Goal: Information Seeking & Learning: Learn about a topic

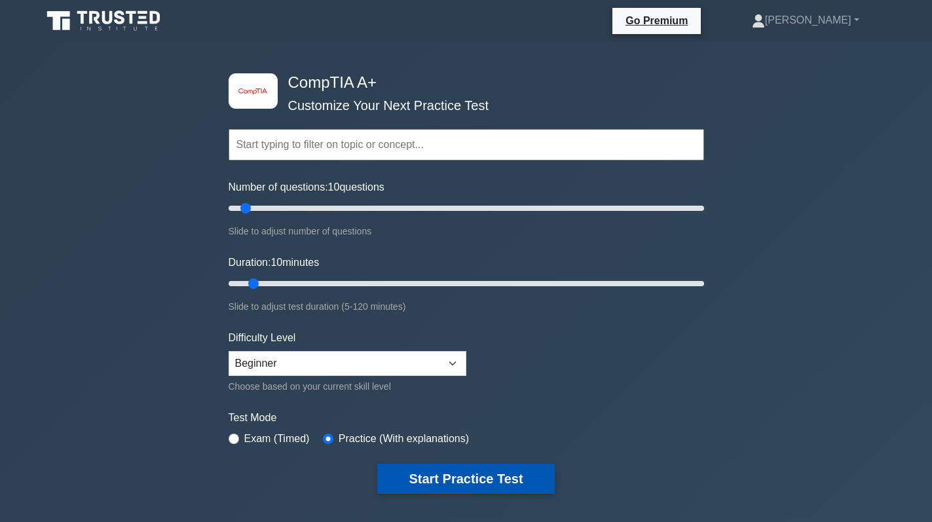
click at [474, 475] on button "Start Practice Test" at bounding box center [465, 478] width 177 height 30
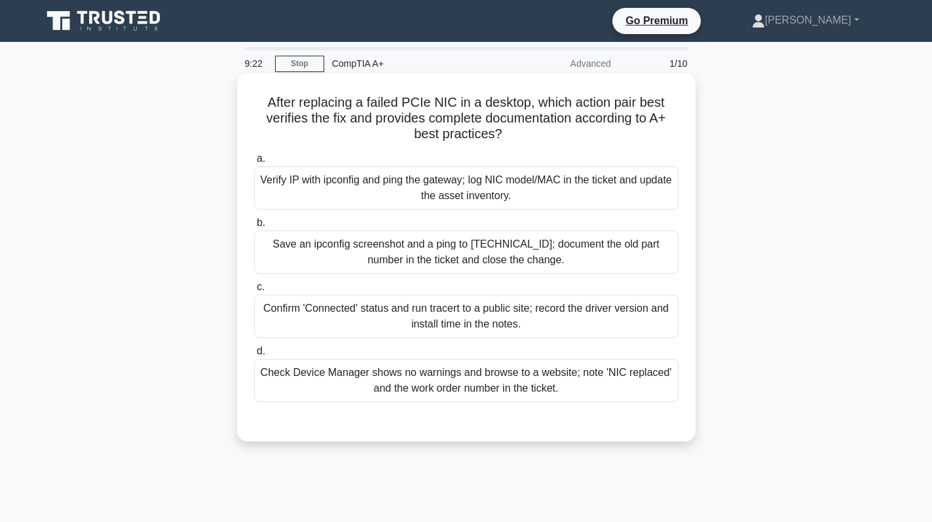
click at [429, 192] on div "Verify IP with ipconfig and ping the gateway; log NIC model/MAC in the ticket a…" at bounding box center [466, 187] width 424 height 43
click at [254, 163] on input "a. Verify IP with ipconfig and ping the gateway; log NIC model/MAC in the ticke…" at bounding box center [254, 158] width 0 height 9
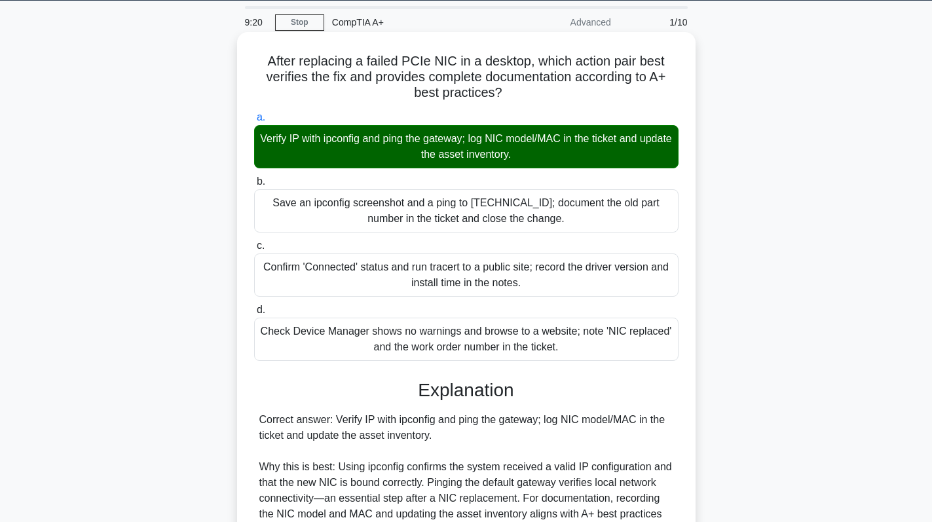
scroll to position [22, 0]
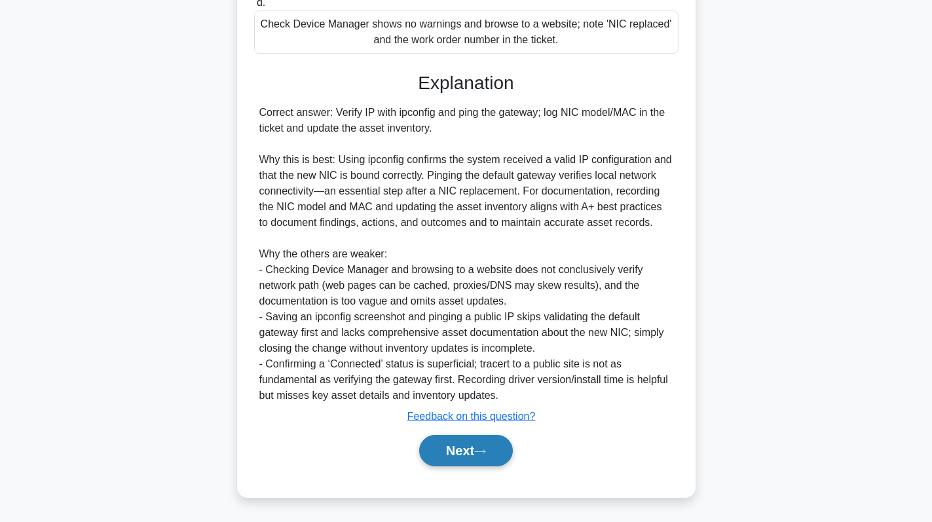
click at [450, 452] on button "Next" at bounding box center [466, 450] width 94 height 31
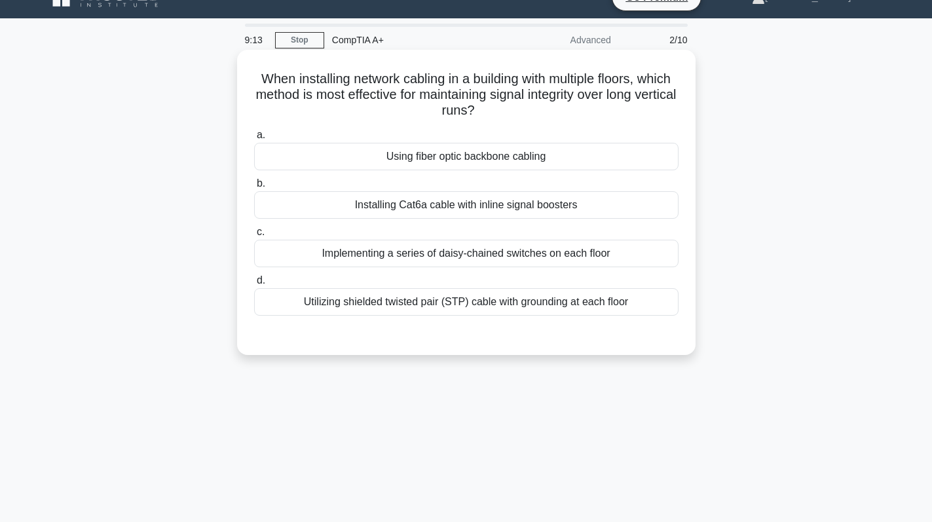
scroll to position [0, 0]
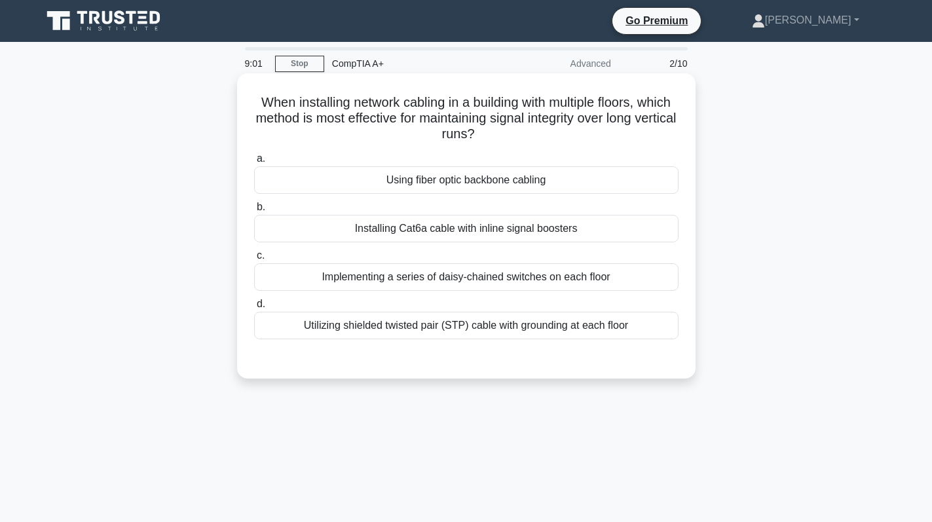
click at [626, 185] on div "Using fiber optic backbone cabling" at bounding box center [466, 179] width 424 height 27
click at [254, 163] on input "a. Using fiber optic backbone cabling" at bounding box center [254, 158] width 0 height 9
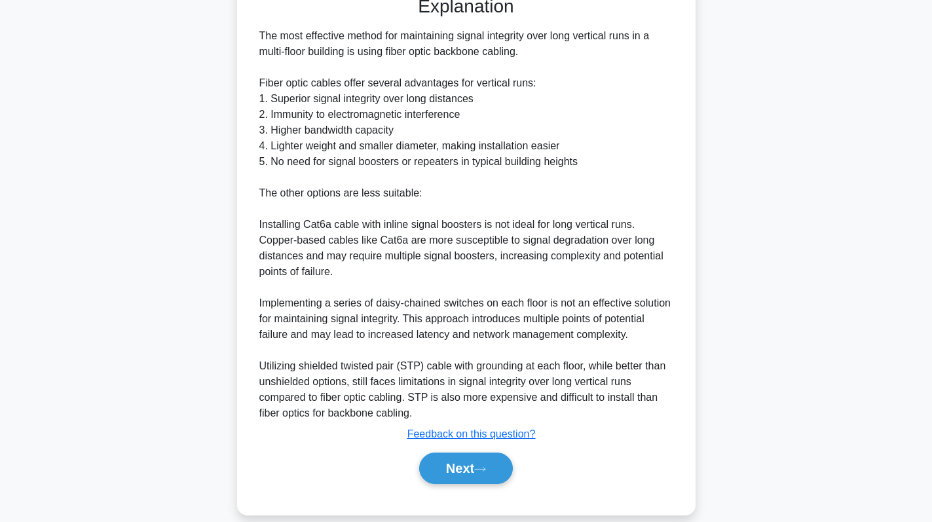
scroll to position [380, 0]
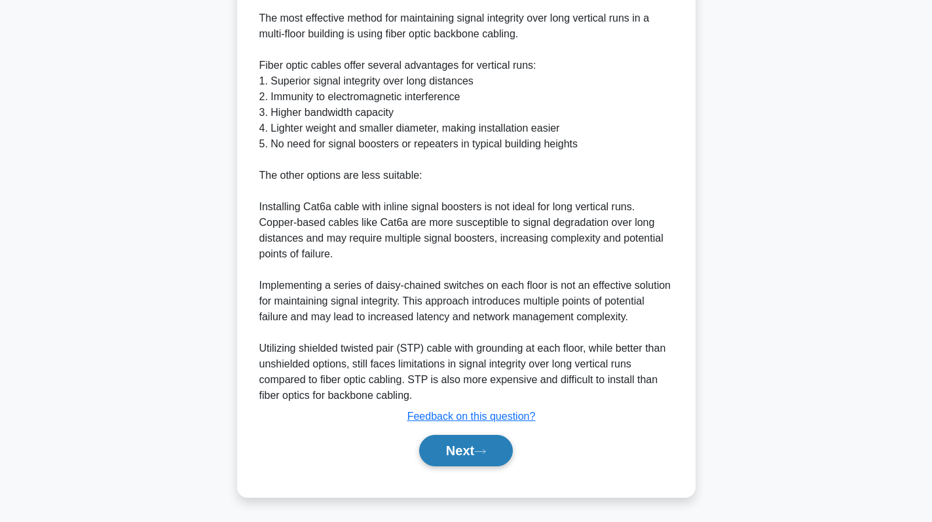
click at [478, 456] on button "Next" at bounding box center [466, 450] width 94 height 31
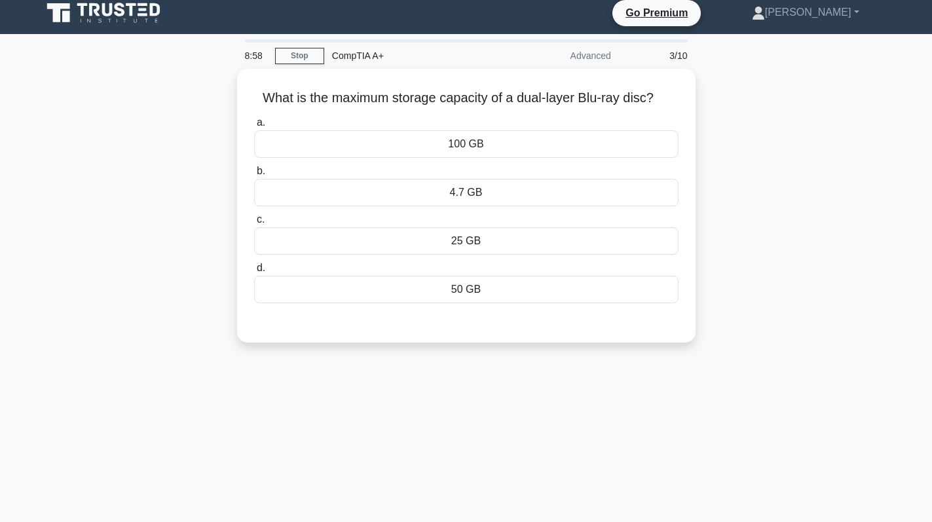
scroll to position [0, 0]
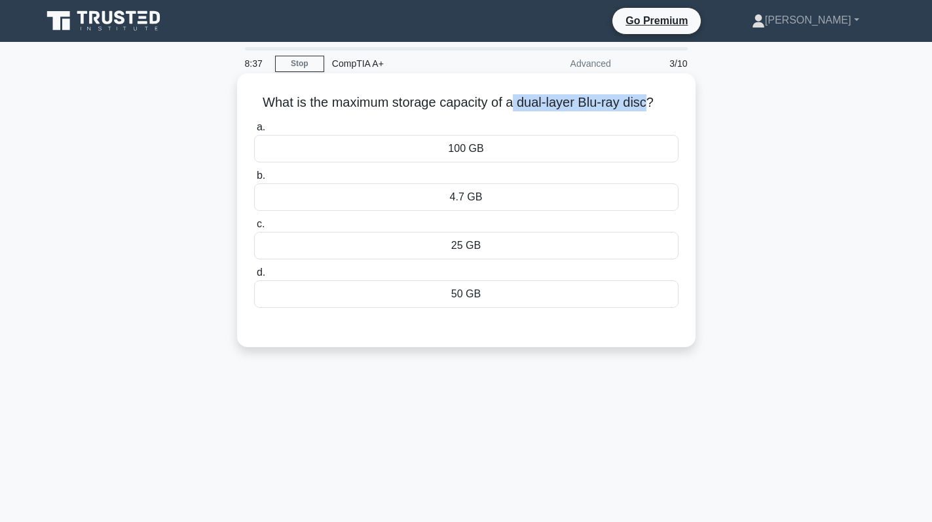
drag, startPoint x: 515, startPoint y: 100, endPoint x: 652, endPoint y: 107, distance: 137.0
click at [652, 107] on h5 "What is the maximum storage capacity of a dual-layer Blu-ray disc? .spinner_0XT…" at bounding box center [466, 102] width 427 height 17
copy h5 "dual-layer Blu-ray disc"
click at [507, 291] on div "50 GB" at bounding box center [466, 293] width 424 height 27
click at [254, 277] on input "d. 50 GB" at bounding box center [254, 272] width 0 height 9
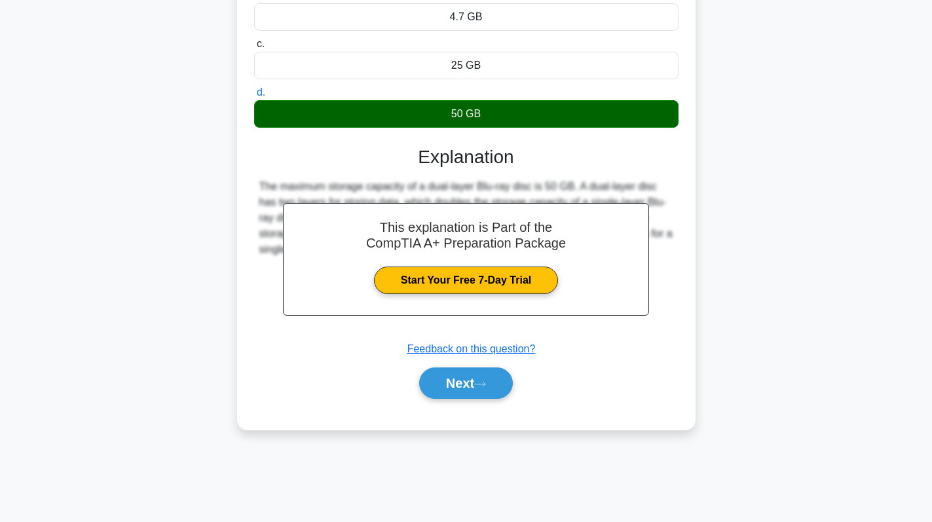
scroll to position [185, 0]
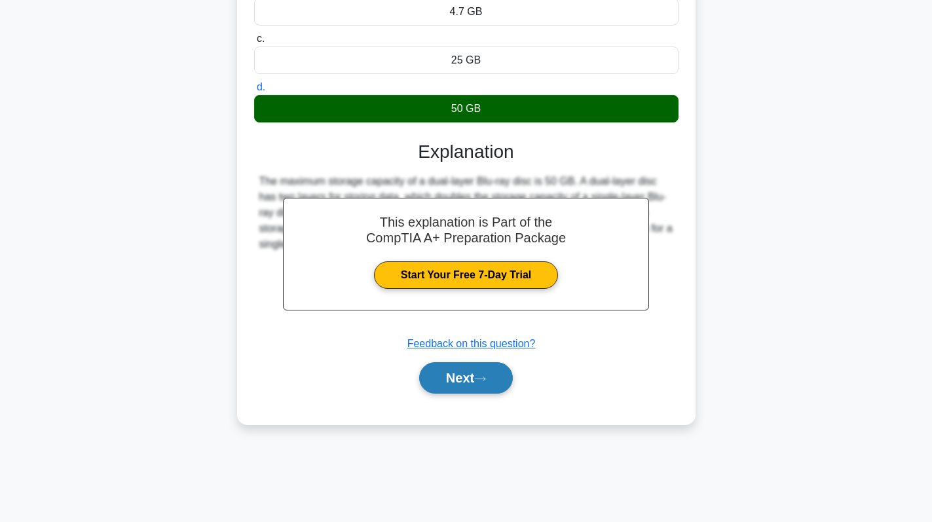
click at [460, 375] on button "Next" at bounding box center [466, 377] width 94 height 31
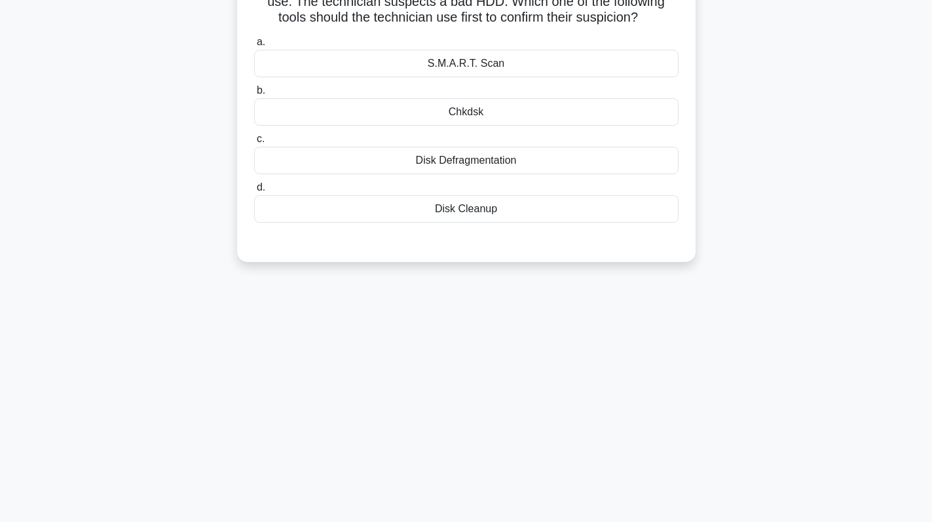
scroll to position [0, 0]
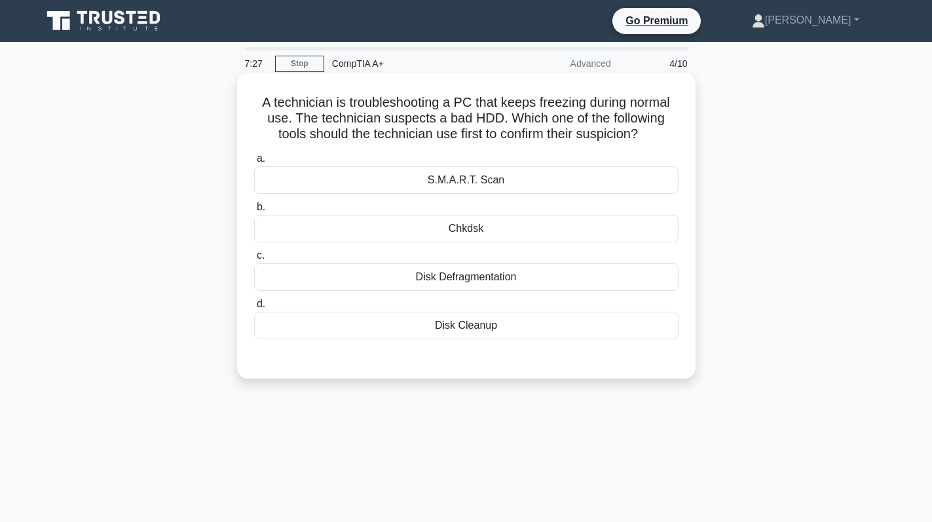
click at [521, 230] on div "Chkdsk" at bounding box center [466, 228] width 424 height 27
click at [254, 211] on input "b. Chkdsk" at bounding box center [254, 207] width 0 height 9
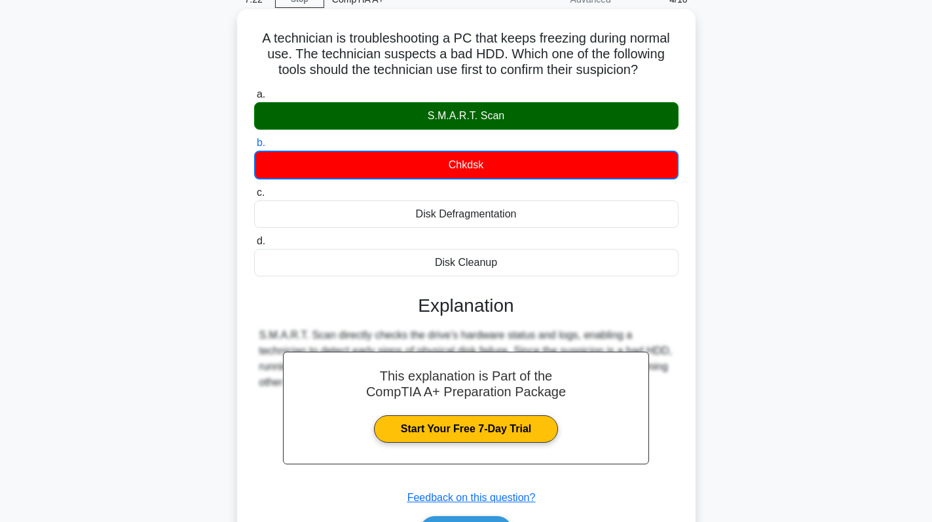
scroll to position [185, 0]
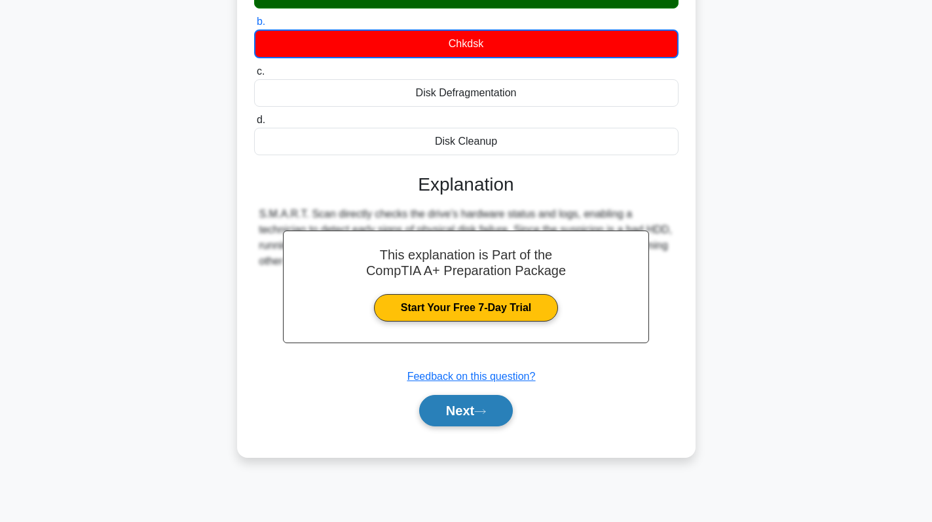
click at [464, 401] on button "Next" at bounding box center [466, 410] width 94 height 31
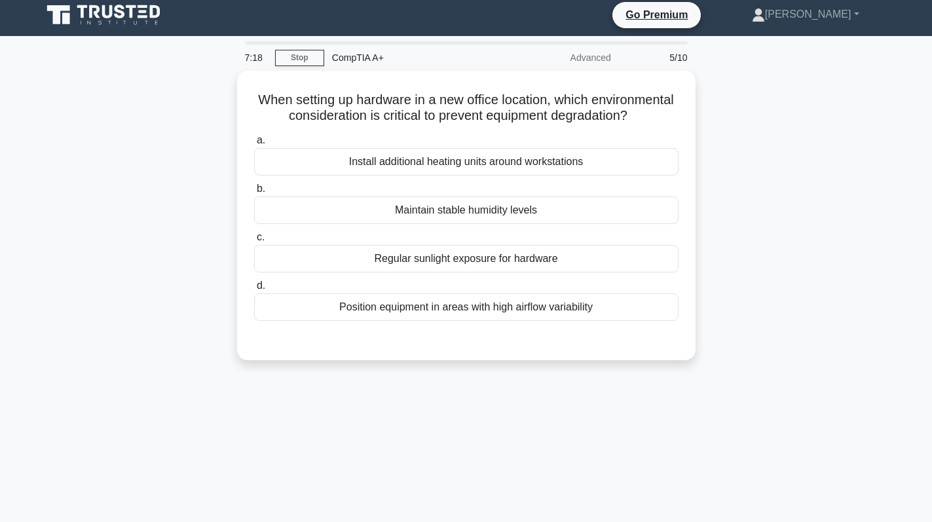
scroll to position [0, 0]
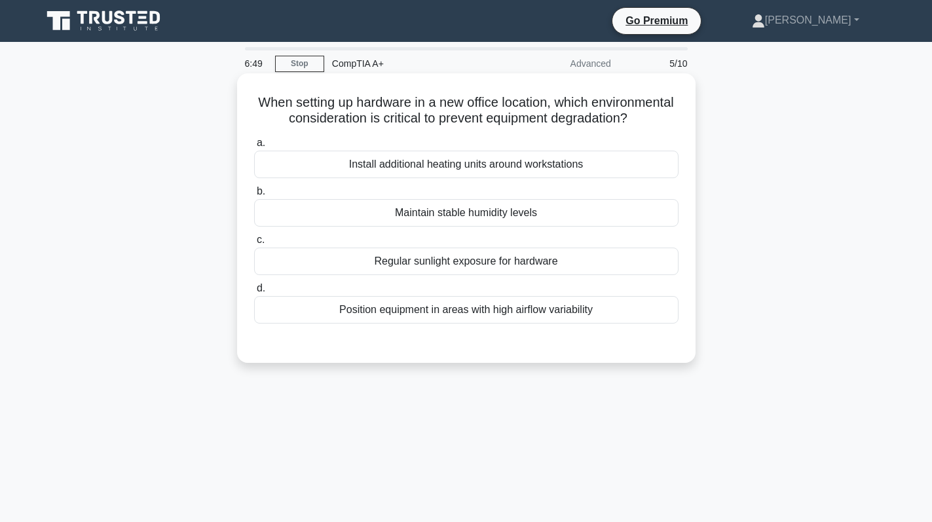
click at [583, 225] on div "Maintain stable humidity levels" at bounding box center [466, 212] width 424 height 27
click at [254, 196] on input "b. Maintain stable humidity levels" at bounding box center [254, 191] width 0 height 9
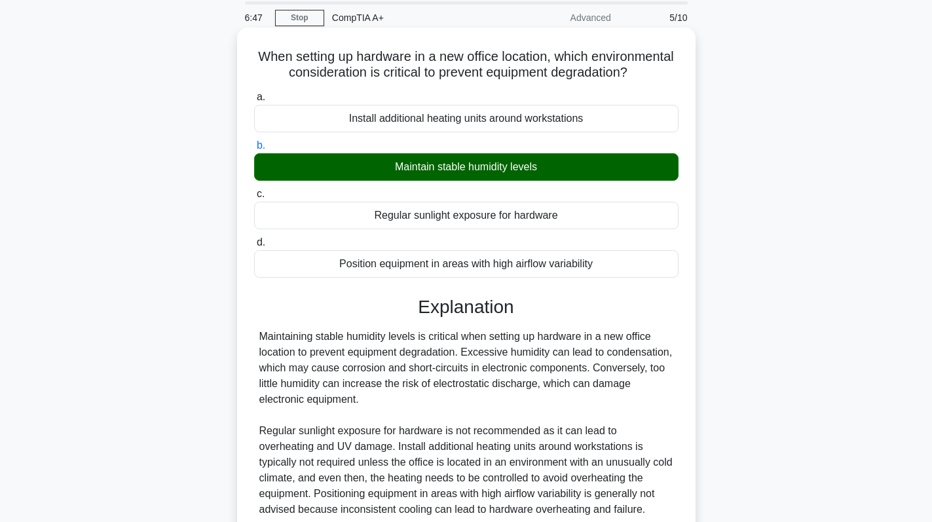
scroll to position [185, 0]
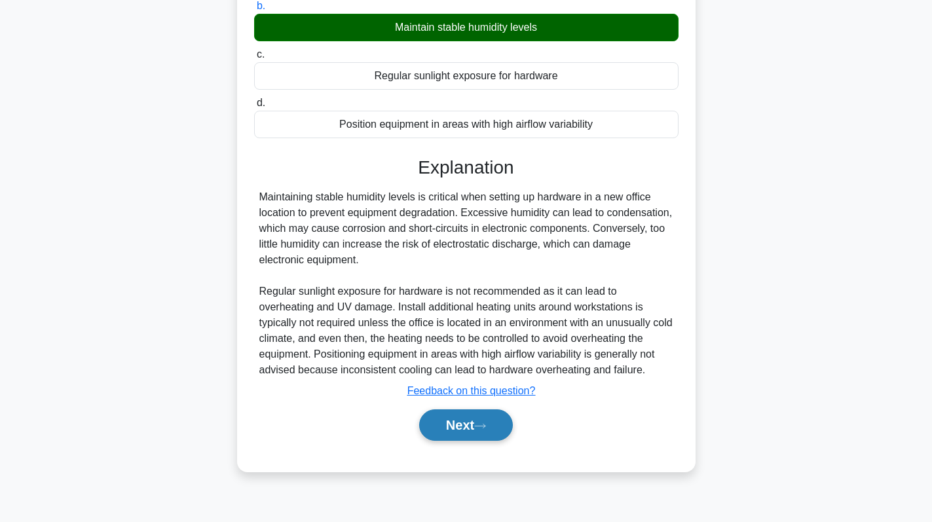
click at [472, 436] on button "Next" at bounding box center [466, 424] width 94 height 31
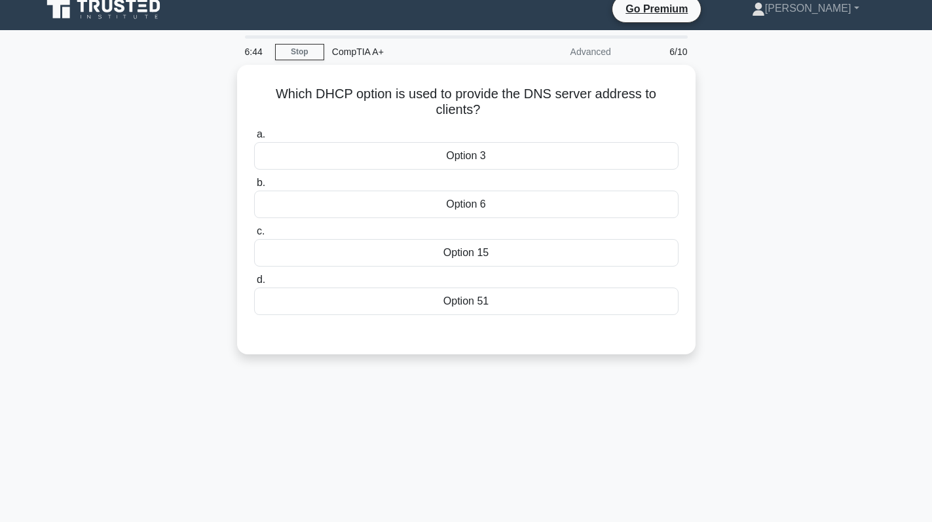
scroll to position [0, 0]
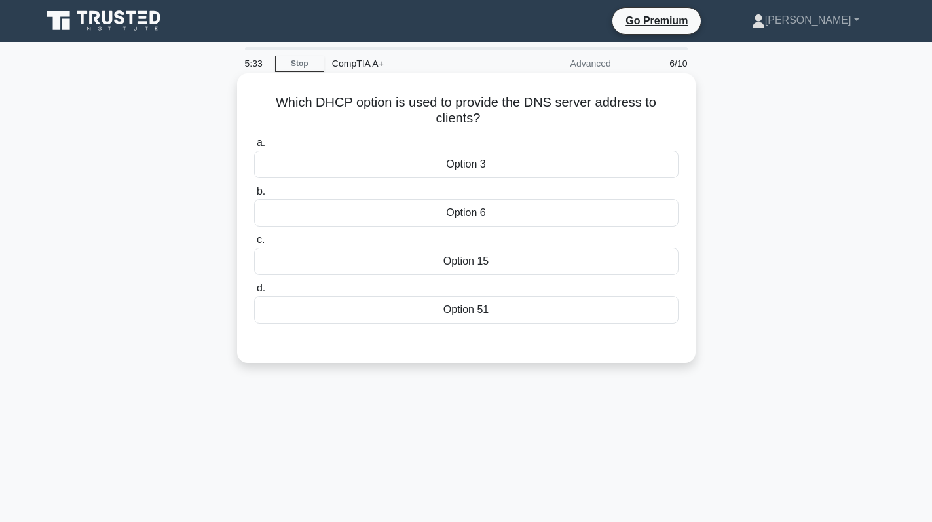
click at [496, 164] on div "Option 3" at bounding box center [466, 164] width 424 height 27
click at [254, 147] on input "a. Option 3" at bounding box center [254, 143] width 0 height 9
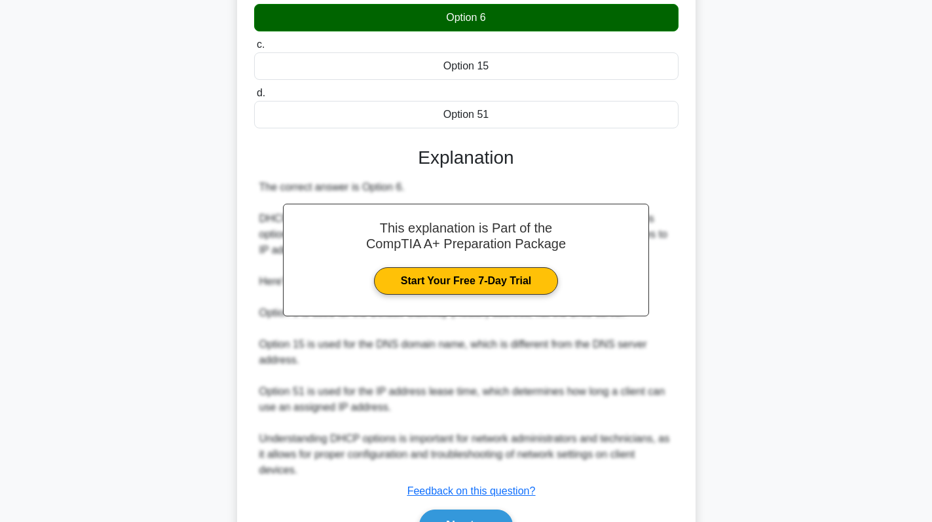
scroll to position [272, 0]
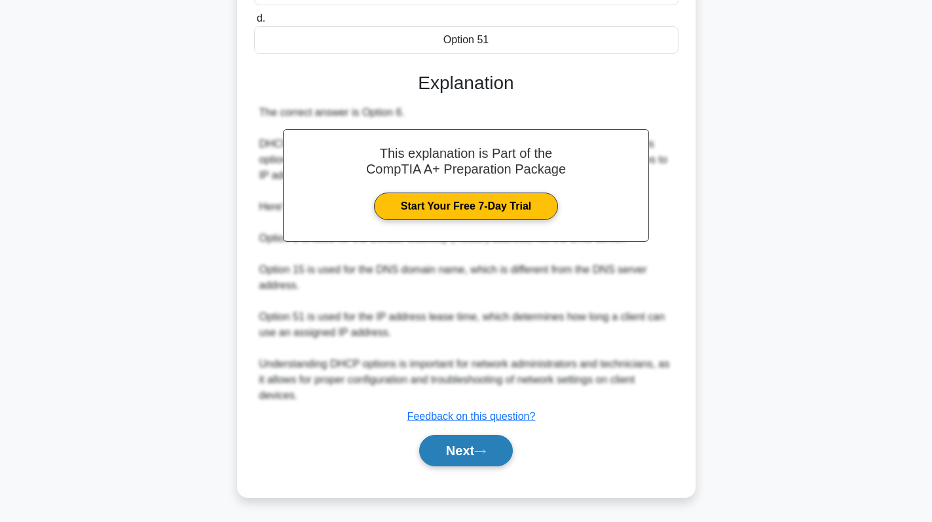
click at [456, 447] on button "Next" at bounding box center [466, 450] width 94 height 31
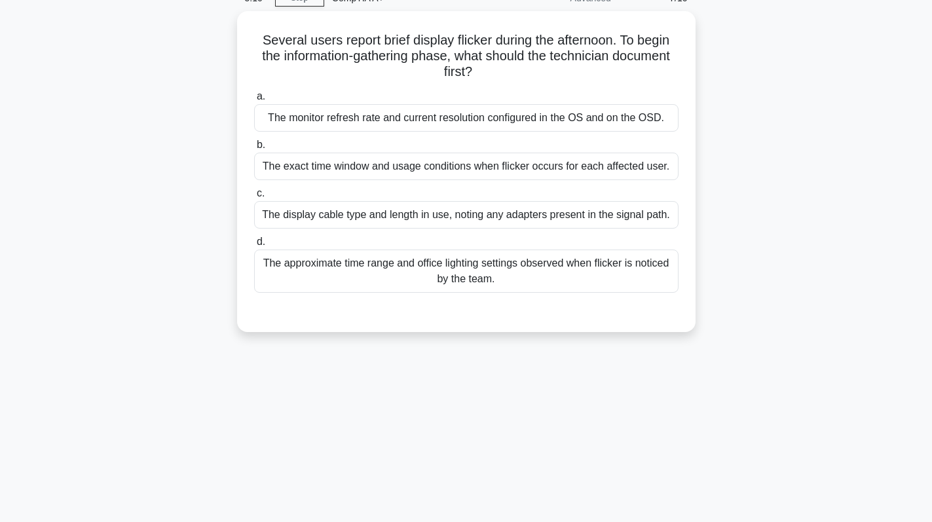
scroll to position [0, 0]
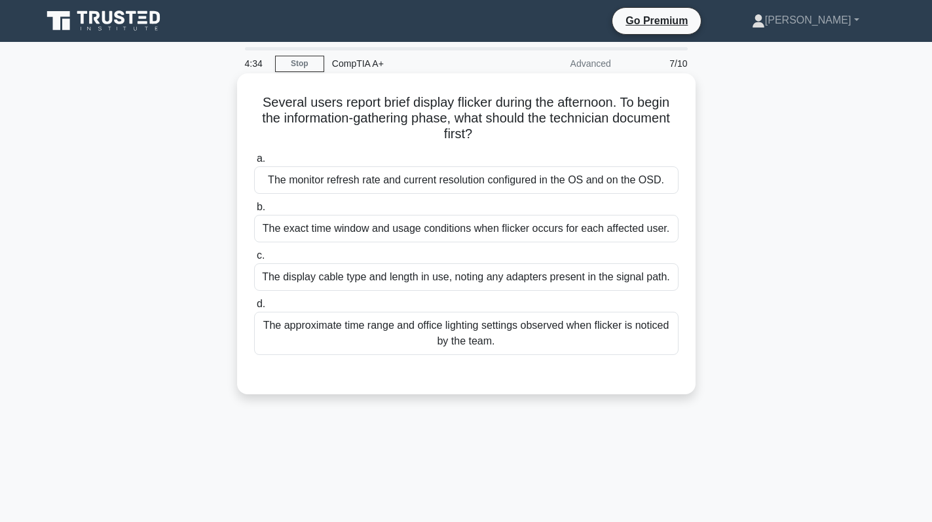
click at [586, 276] on div "The display cable type and length in use, noting any adapters present in the si…" at bounding box center [466, 276] width 424 height 27
click at [254, 260] on input "c. The display cable type and length in use, noting any adapters present in the…" at bounding box center [254, 255] width 0 height 9
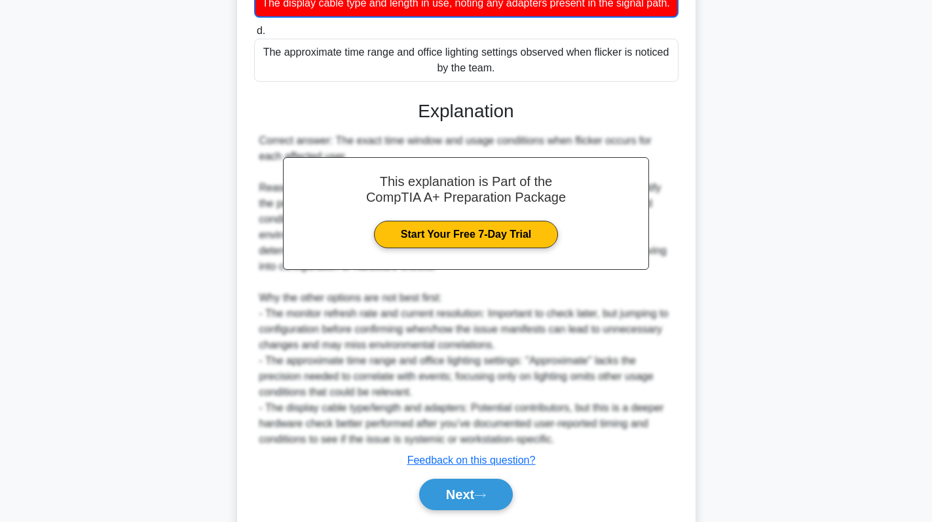
scroll to position [350, 0]
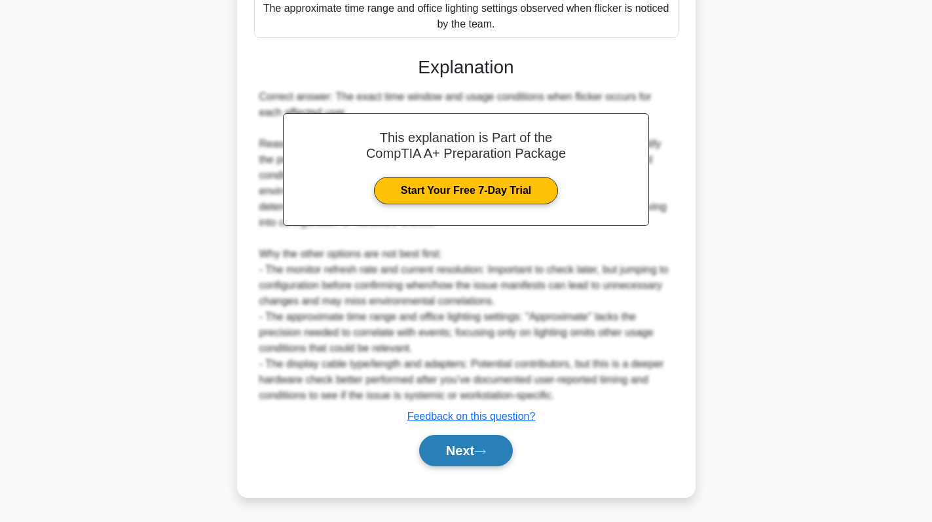
click at [450, 460] on button "Next" at bounding box center [466, 450] width 94 height 31
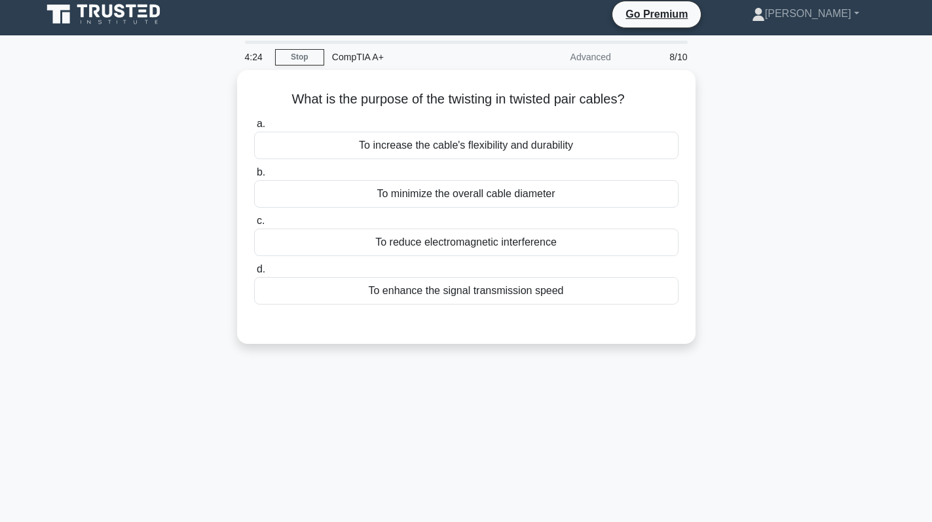
scroll to position [0, 0]
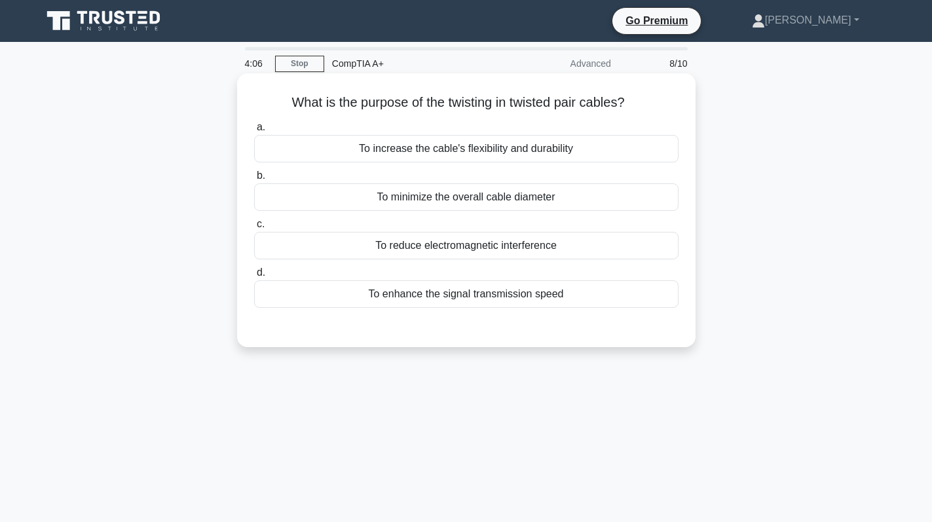
click at [552, 135] on label "a. To increase the cable's flexibility and durability" at bounding box center [466, 140] width 424 height 43
click at [254, 132] on input "a. To increase the cable's flexibility and durability" at bounding box center [254, 127] width 0 height 9
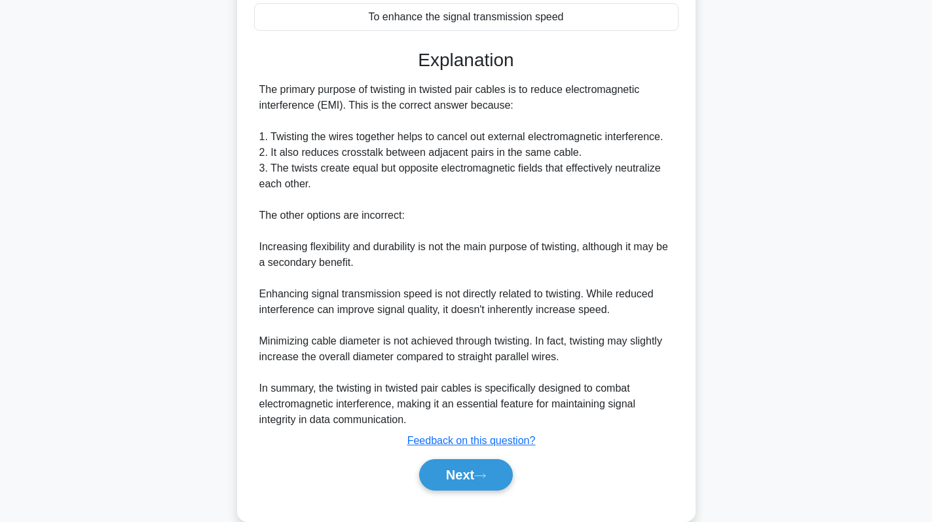
scroll to position [303, 0]
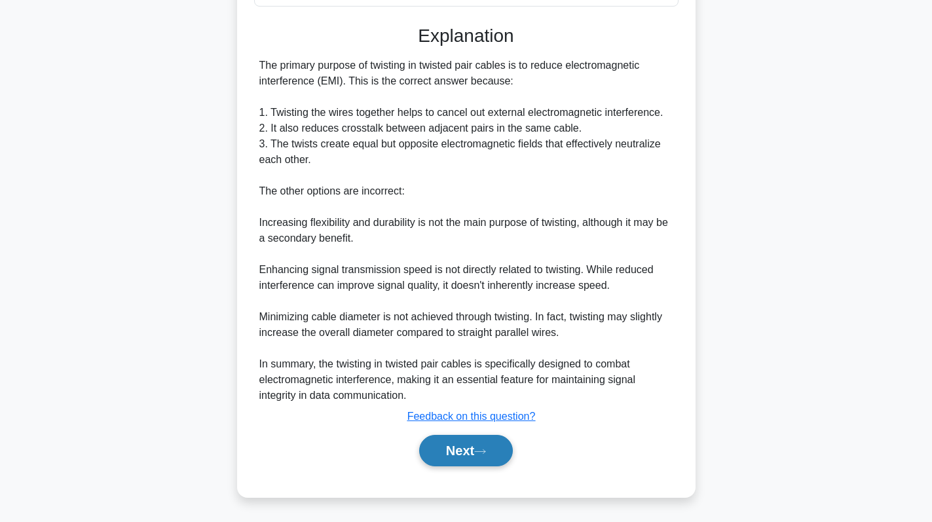
click at [463, 441] on button "Next" at bounding box center [466, 450] width 94 height 31
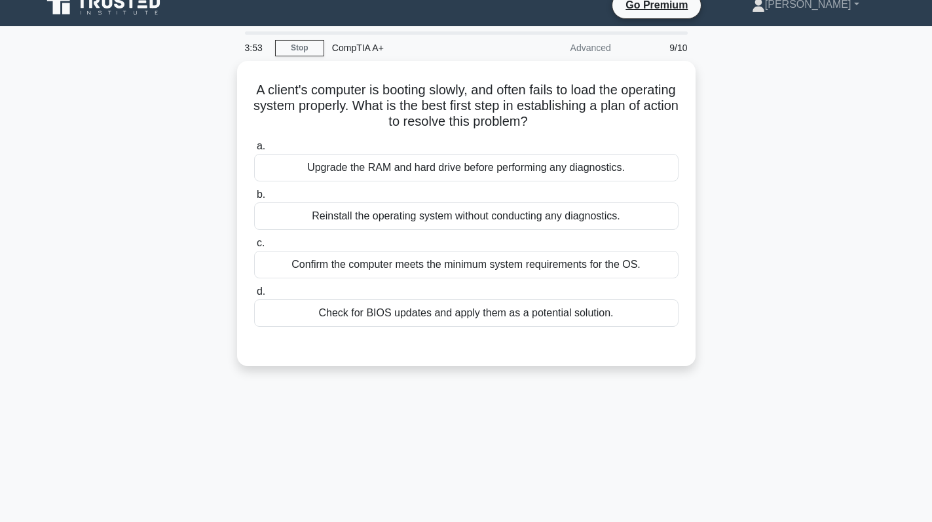
scroll to position [0, 0]
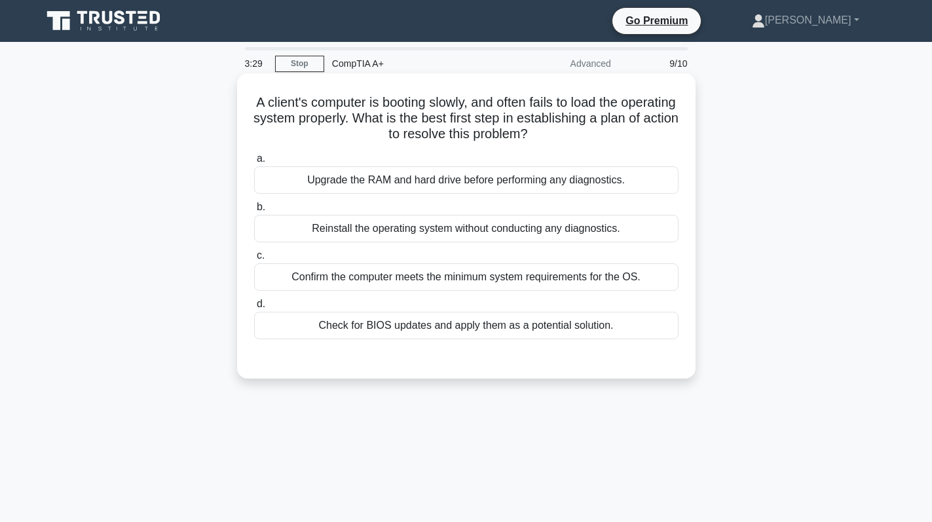
click at [552, 283] on div "Confirm the computer meets the minimum system requirements for the OS." at bounding box center [466, 276] width 424 height 27
click at [254, 260] on input "c. Confirm the computer meets the minimum system requirements for the OS." at bounding box center [254, 255] width 0 height 9
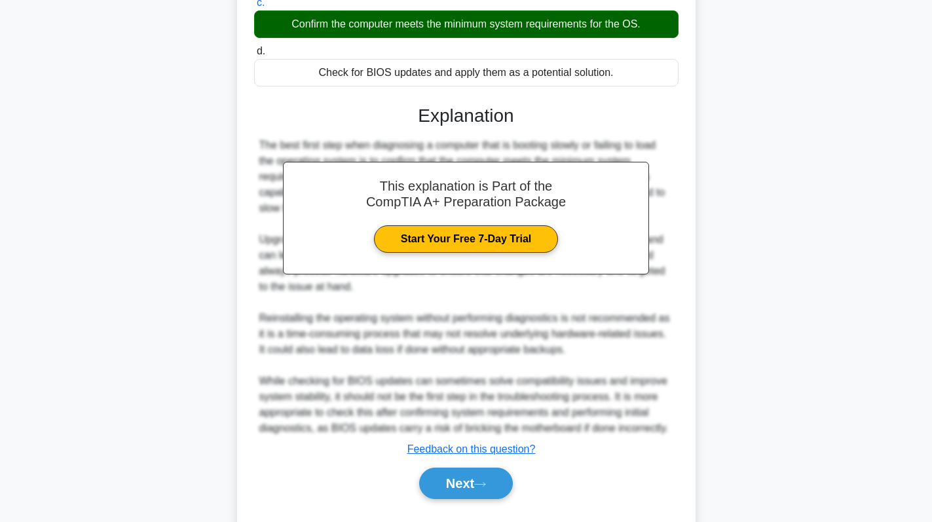
scroll to position [286, 0]
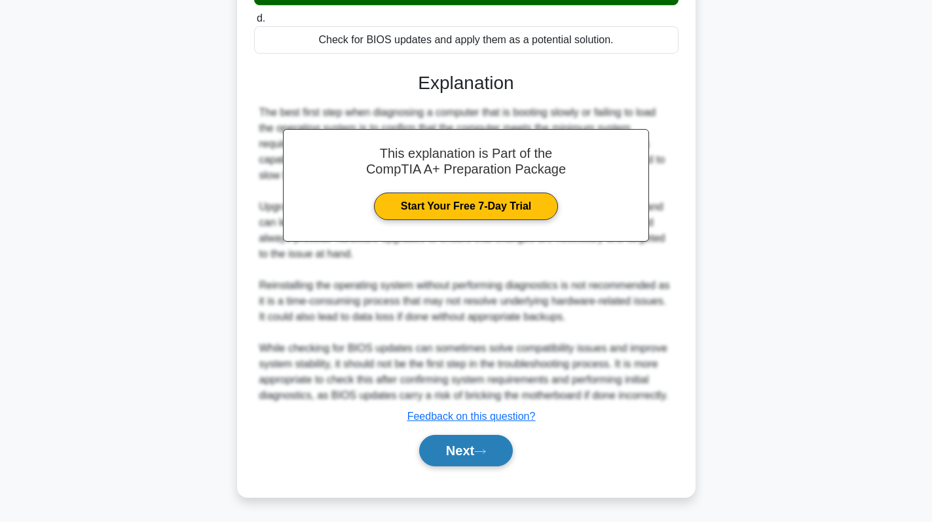
click at [492, 449] on button "Next" at bounding box center [466, 450] width 94 height 31
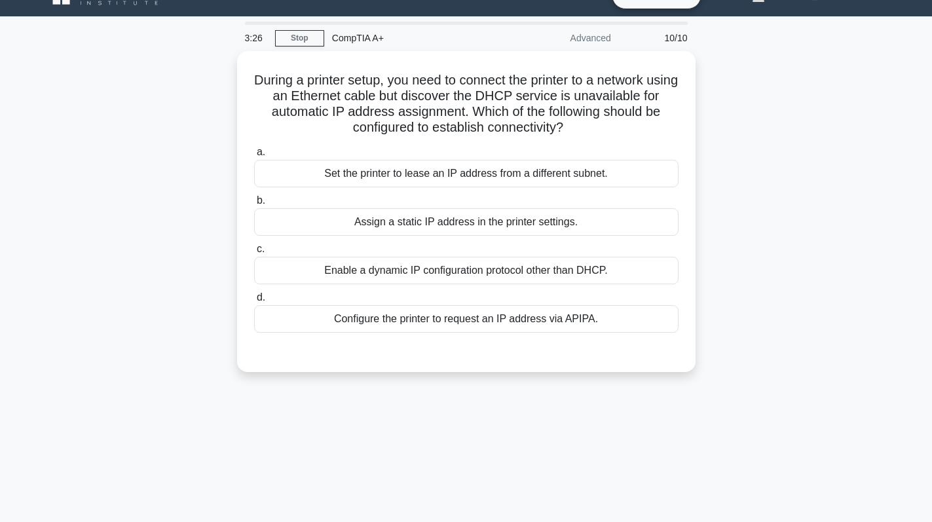
scroll to position [0, 0]
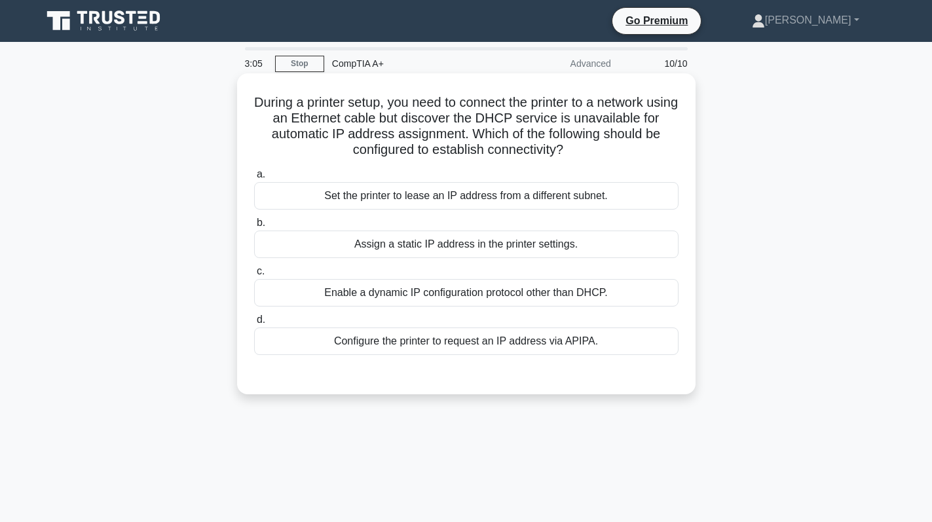
click at [524, 340] on div "Configure the printer to request an IP address via APIPA." at bounding box center [466, 340] width 424 height 27
click at [254, 324] on input "d. Configure the printer to request an IP address via APIPA." at bounding box center [254, 320] width 0 height 9
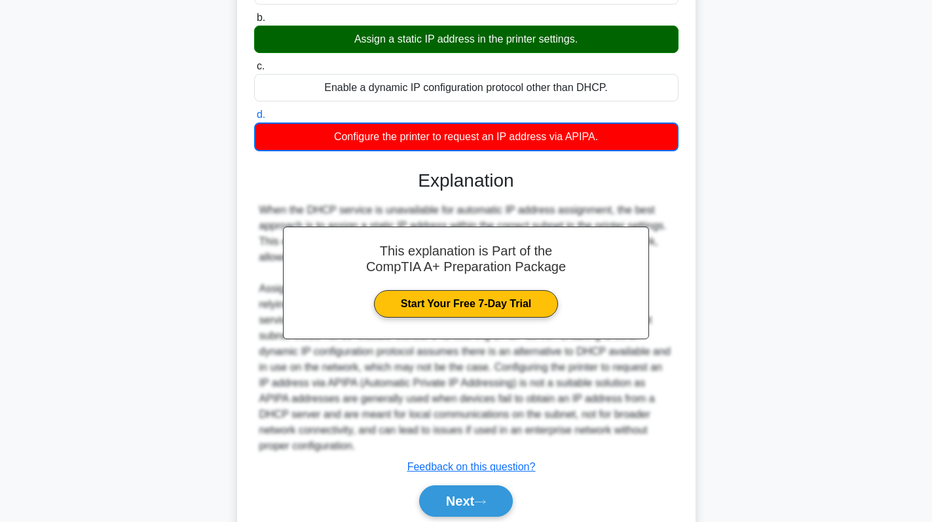
scroll to position [256, 0]
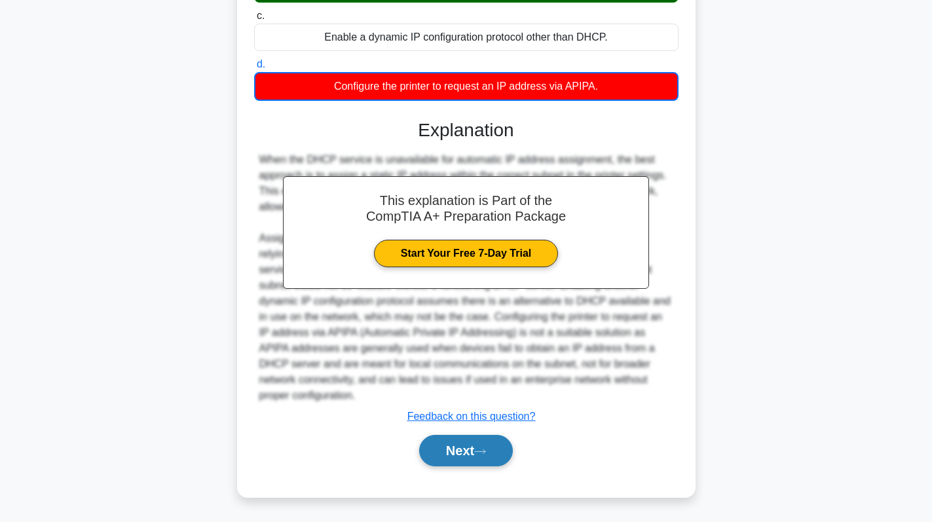
click at [463, 446] on button "Next" at bounding box center [466, 450] width 94 height 31
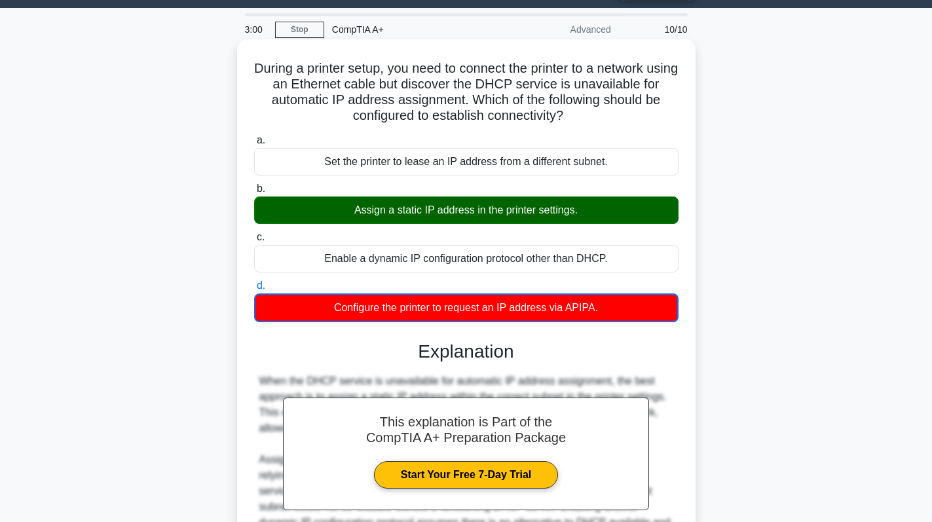
scroll to position [0, 0]
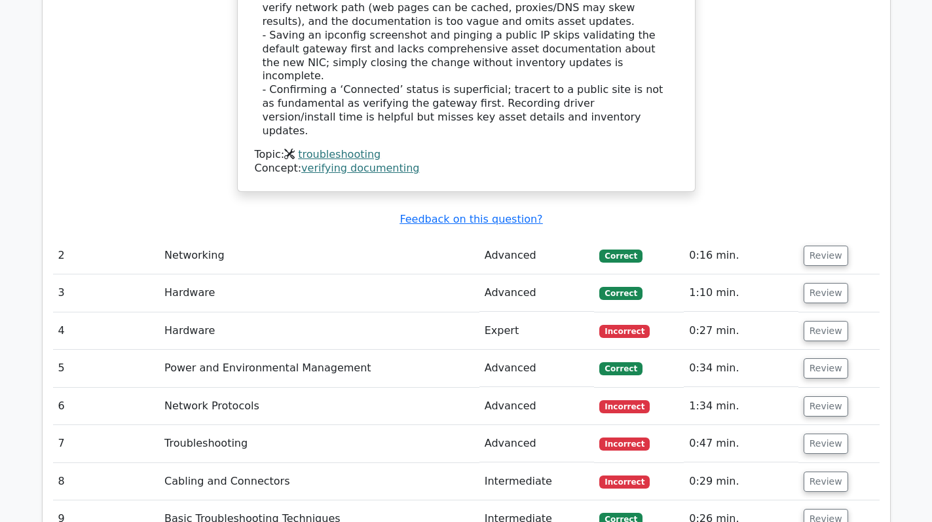
scroll to position [1676, 0]
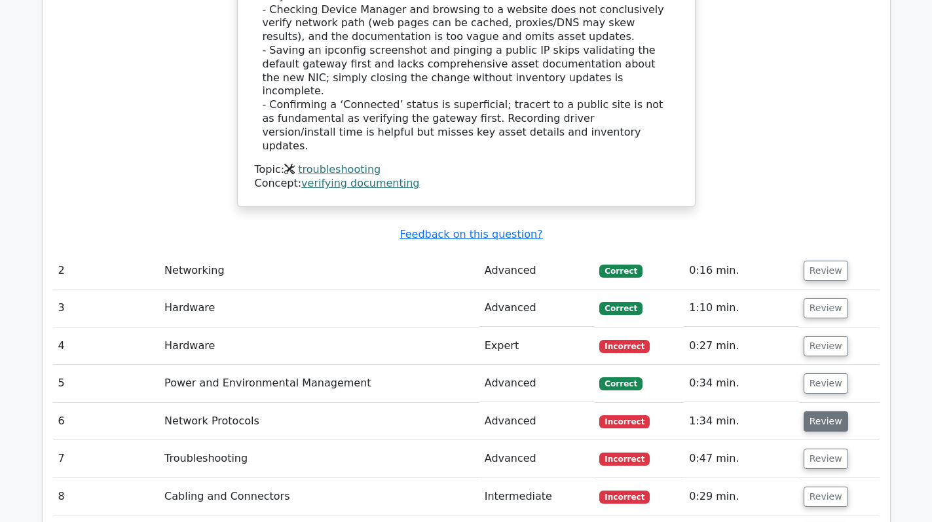
click at [816, 411] on button "Review" at bounding box center [825, 421] width 45 height 20
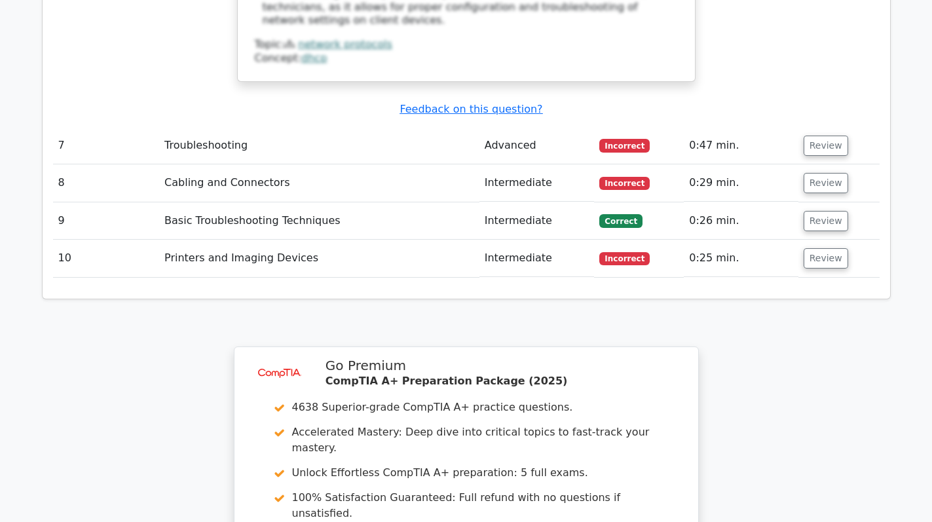
scroll to position [2923, 0]
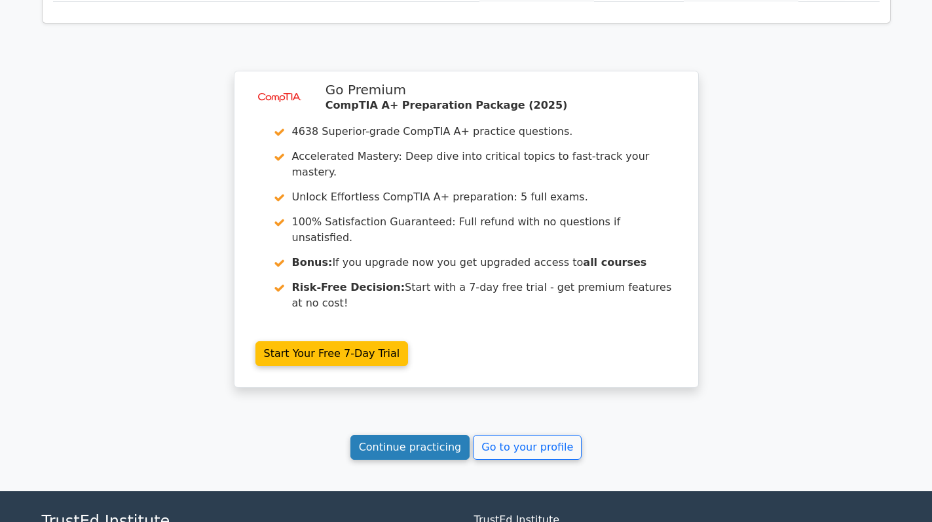
click at [422, 435] on link "Continue practicing" at bounding box center [410, 447] width 120 height 25
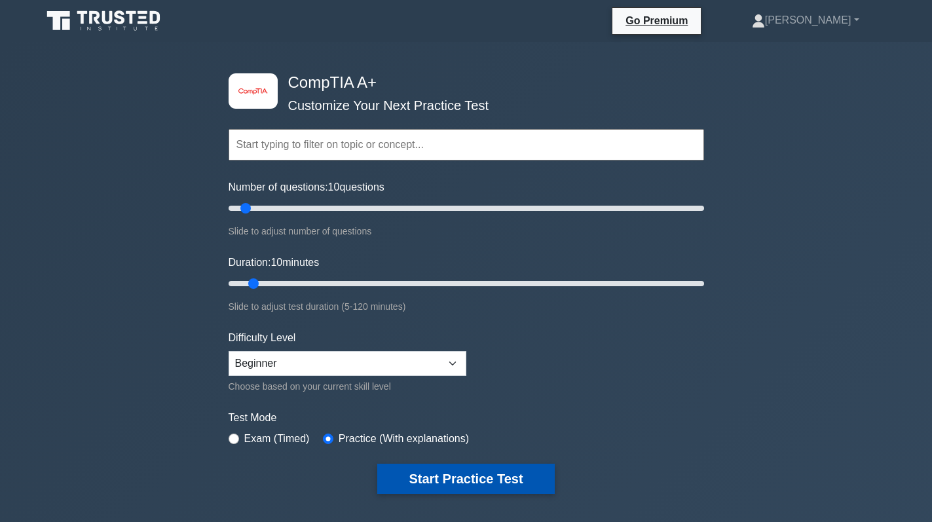
click at [457, 477] on button "Start Practice Test" at bounding box center [465, 478] width 177 height 30
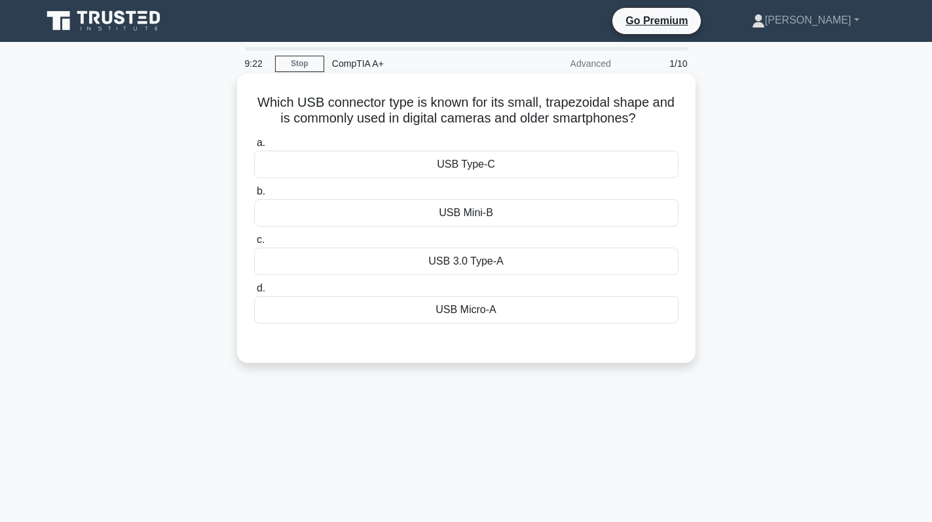
click at [507, 221] on div "USB Mini-B" at bounding box center [466, 212] width 424 height 27
click at [254, 196] on input "b. USB Mini-B" at bounding box center [254, 191] width 0 height 9
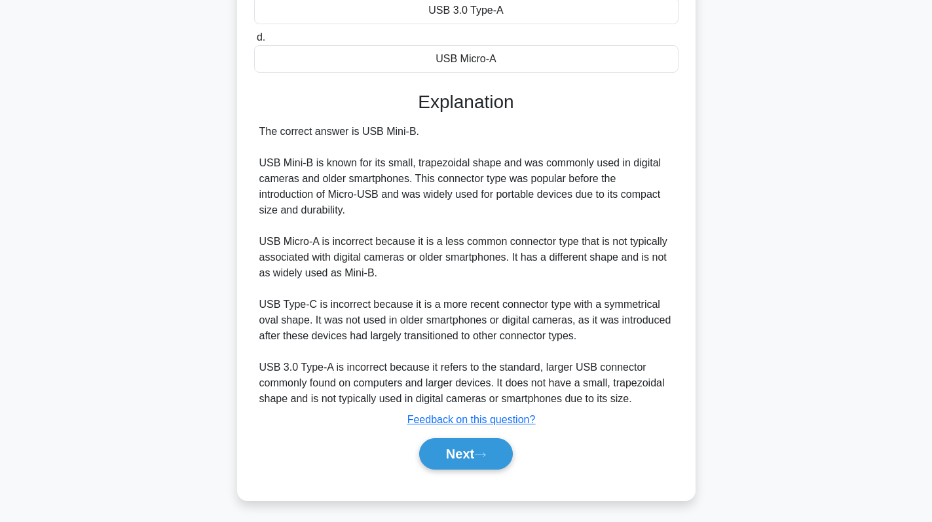
scroll to position [255, 0]
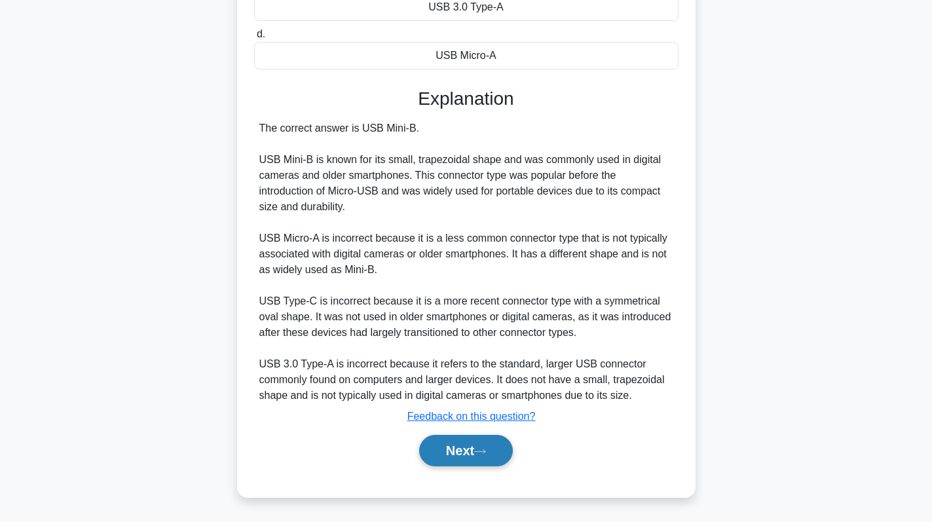
click at [461, 437] on button "Next" at bounding box center [466, 450] width 94 height 31
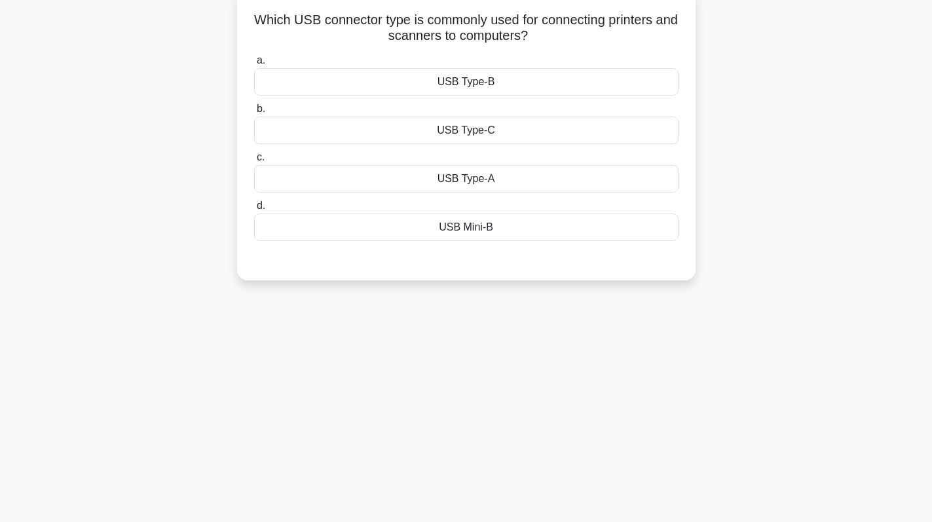
scroll to position [0, 0]
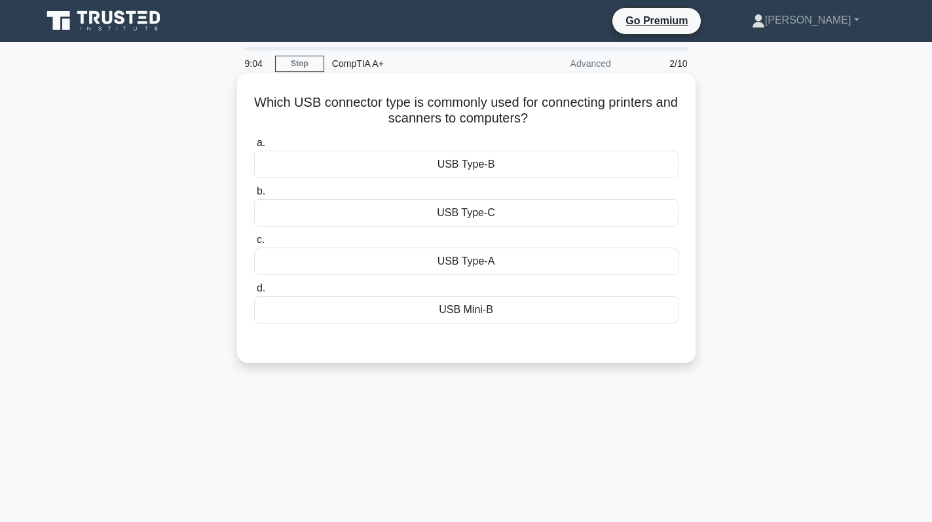
click at [496, 170] on div "USB Type-B" at bounding box center [466, 164] width 424 height 27
click at [254, 147] on input "a. USB Type-B" at bounding box center [254, 143] width 0 height 9
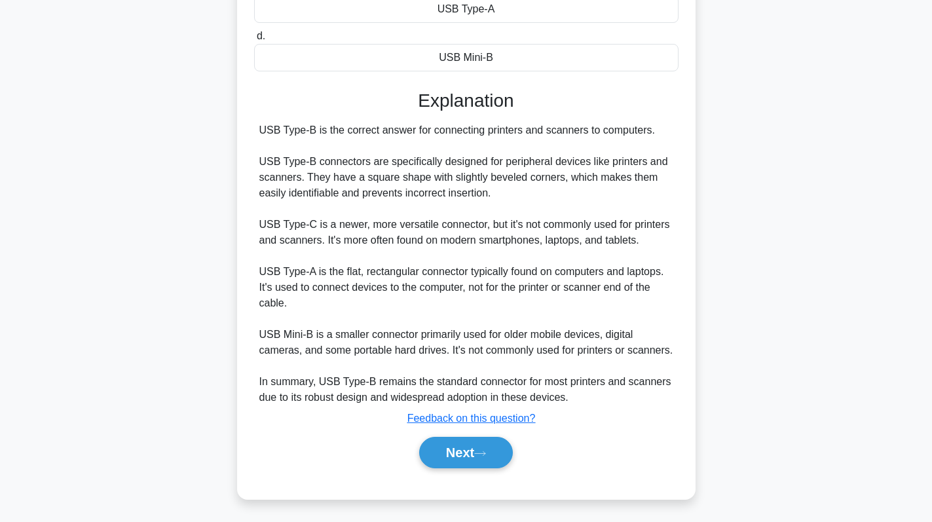
scroll to position [255, 0]
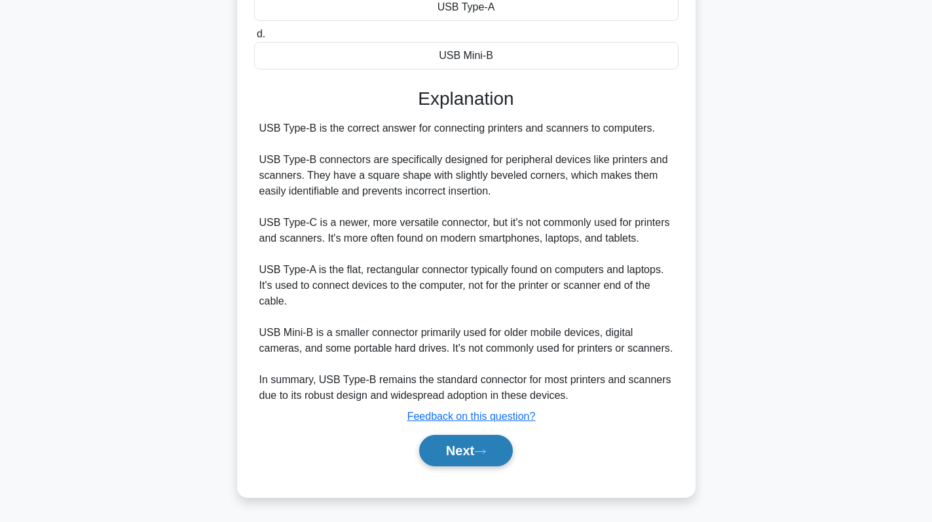
click at [466, 457] on button "Next" at bounding box center [466, 450] width 94 height 31
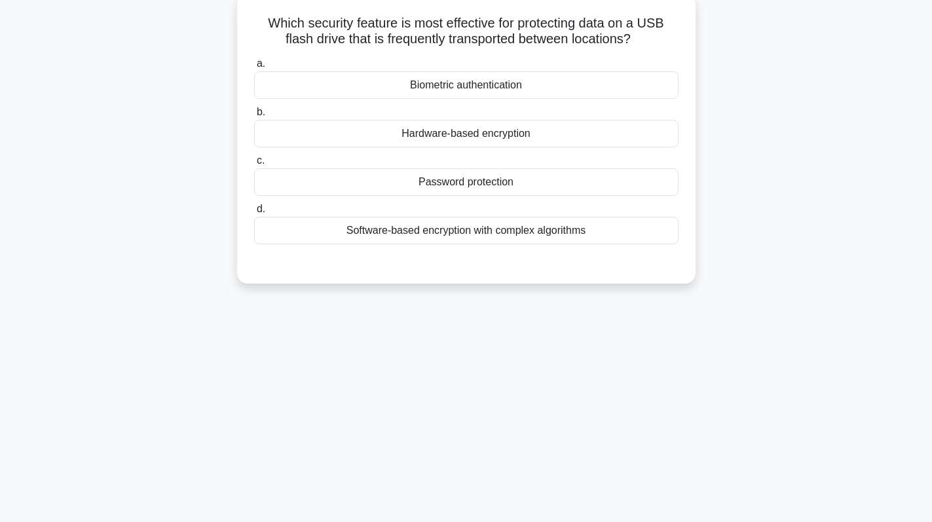
scroll to position [0, 0]
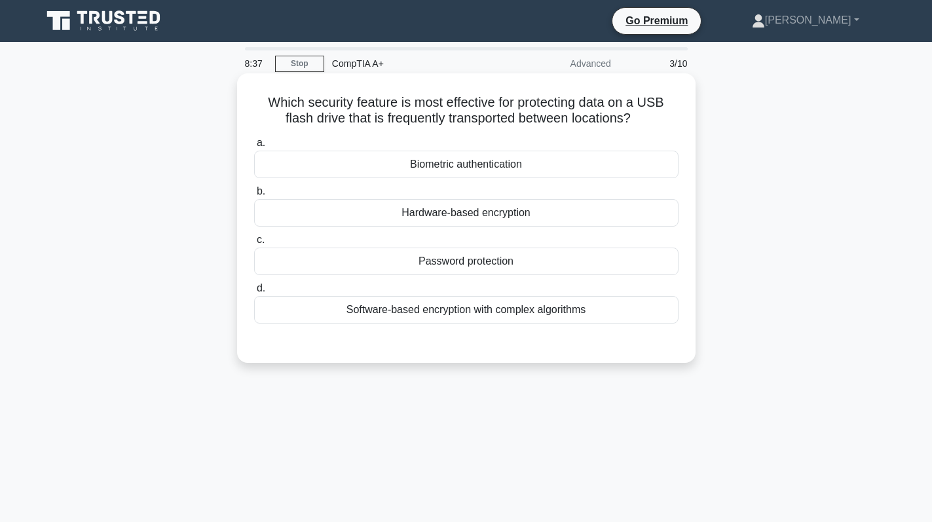
click at [564, 217] on div "Hardware-based encryption" at bounding box center [466, 212] width 424 height 27
click at [254, 196] on input "b. Hardware-based encryption" at bounding box center [254, 191] width 0 height 9
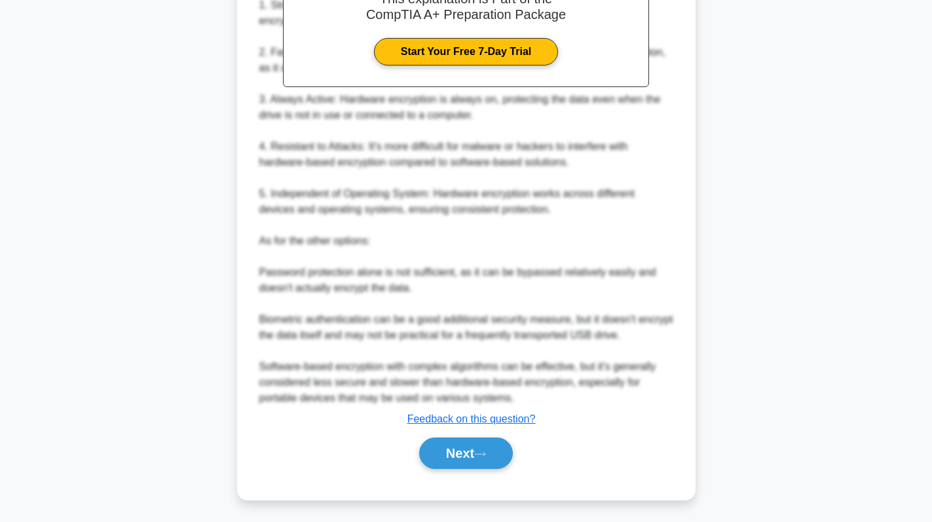
scroll to position [427, 0]
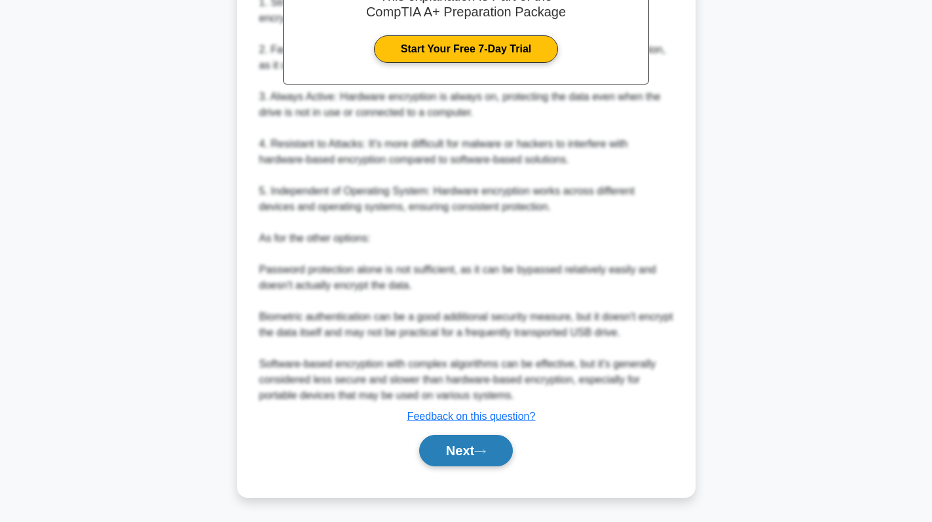
click at [461, 452] on button "Next" at bounding box center [466, 450] width 94 height 31
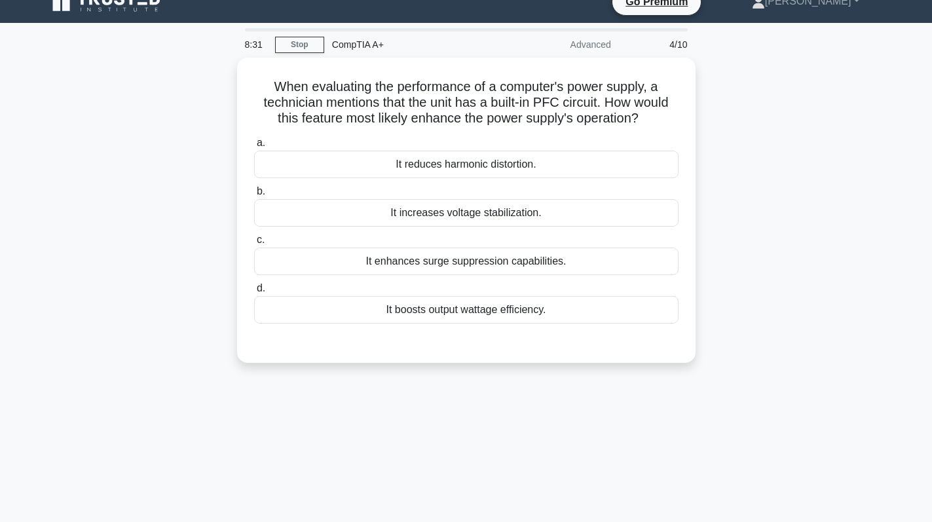
scroll to position [0, 0]
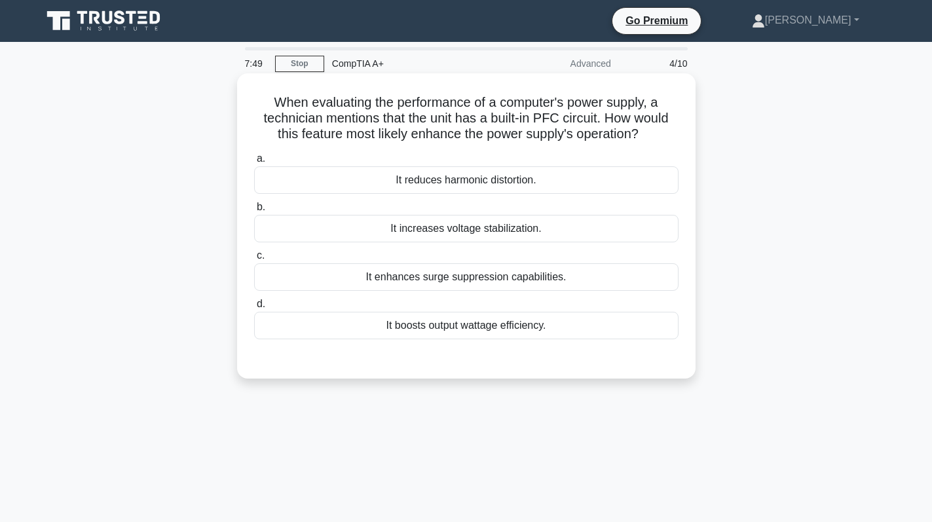
click at [556, 327] on div "It boosts output wattage efficiency." at bounding box center [466, 325] width 424 height 27
click at [254, 308] on input "d. It boosts output wattage efficiency." at bounding box center [254, 304] width 0 height 9
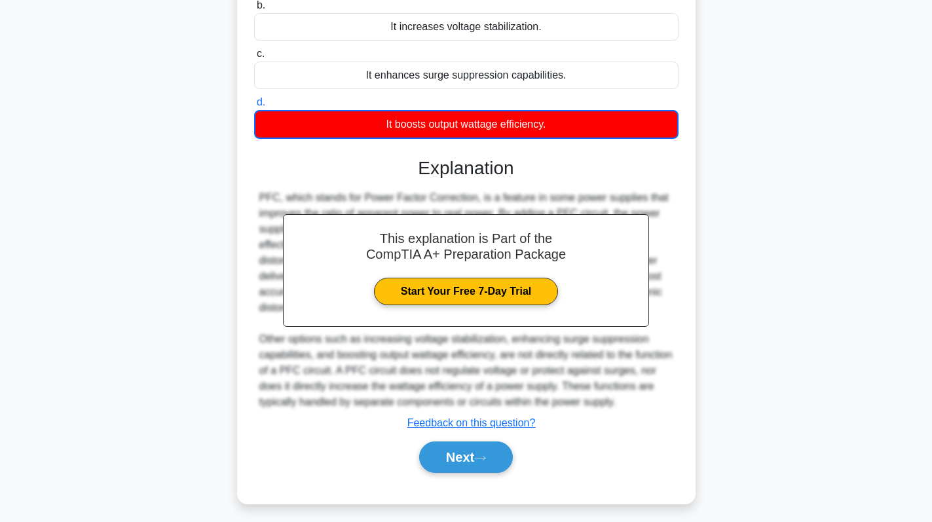
scroll to position [209, 0]
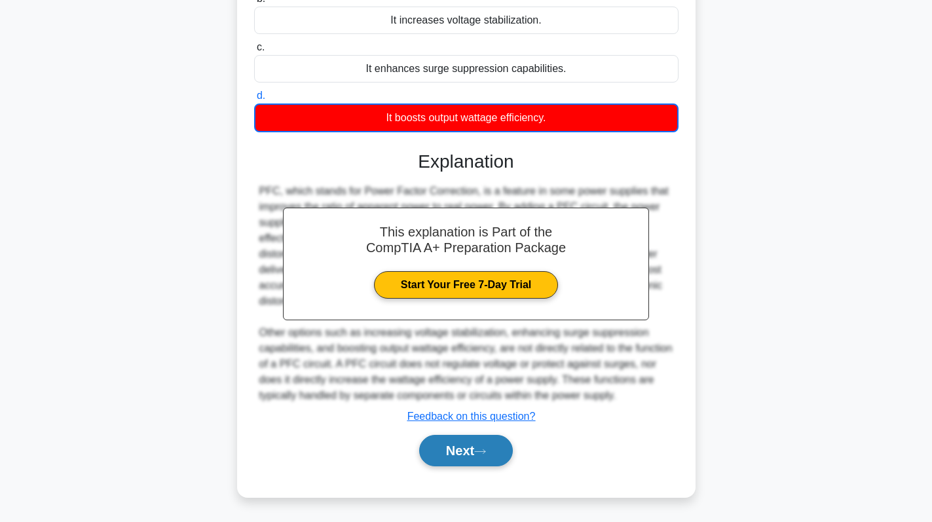
click at [479, 461] on button "Next" at bounding box center [466, 450] width 94 height 31
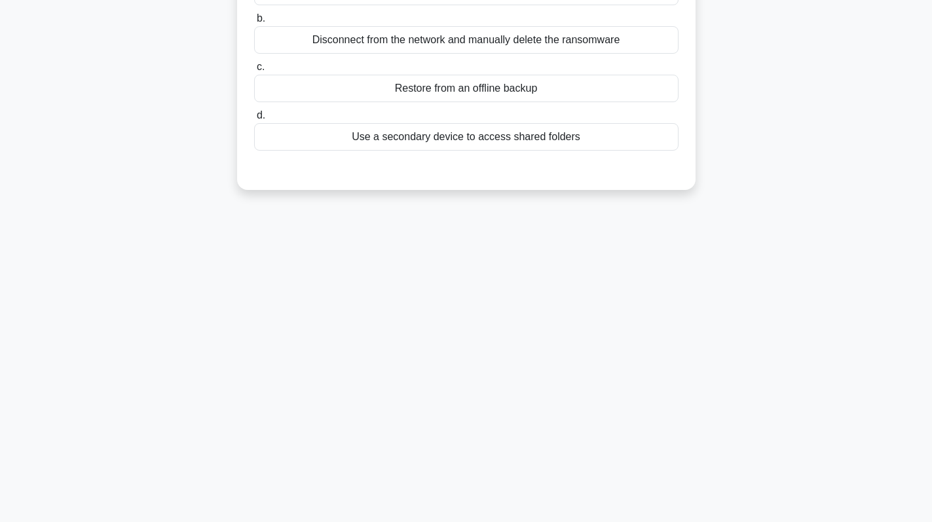
scroll to position [0, 0]
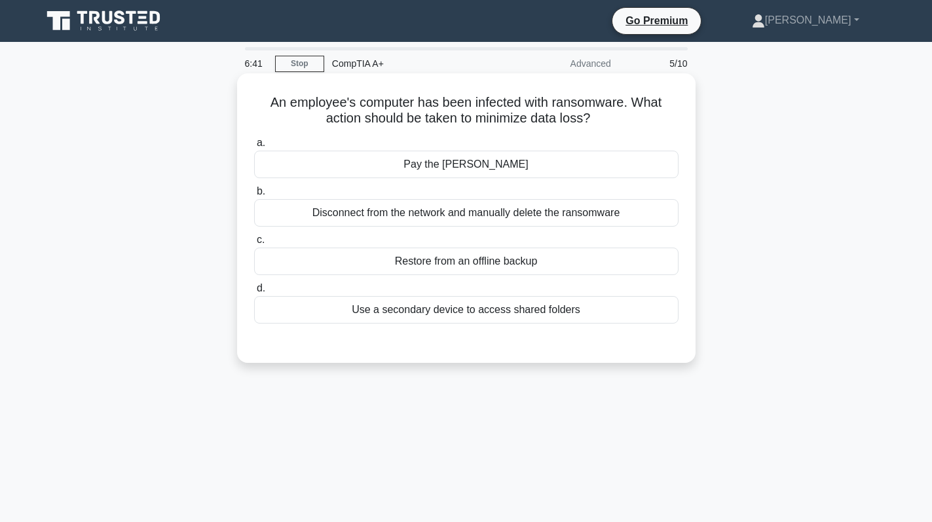
click at [500, 222] on div "Disconnect from the network and manually delete the ransomware" at bounding box center [466, 212] width 424 height 27
click at [254, 196] on input "b. Disconnect from the network and manually delete the ransomware" at bounding box center [254, 191] width 0 height 9
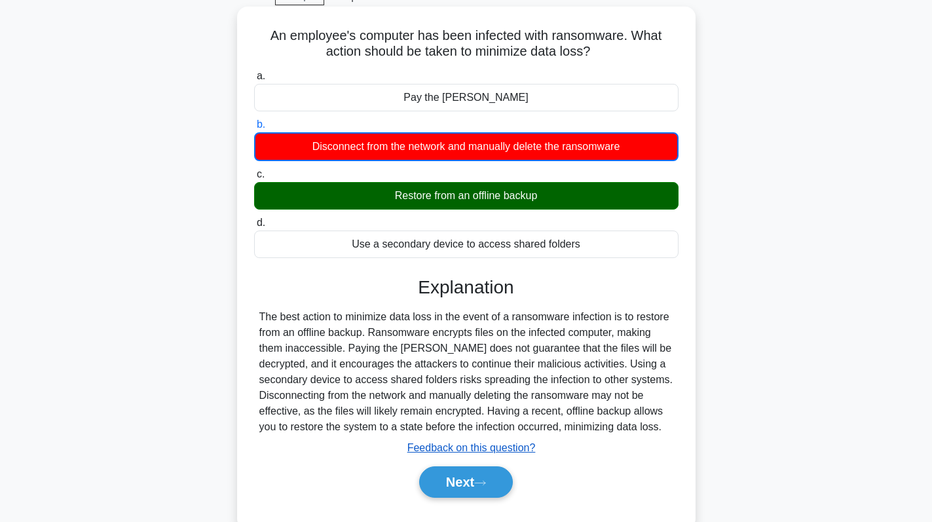
scroll to position [185, 0]
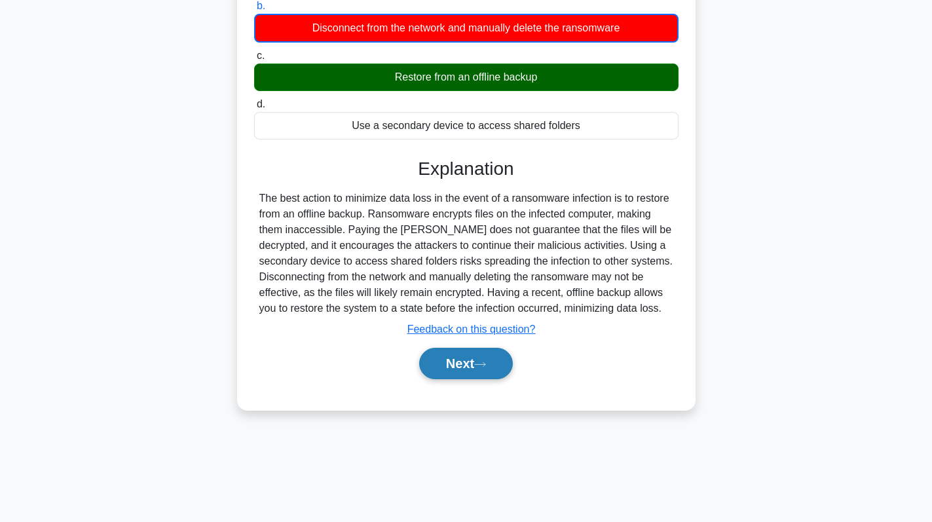
click at [462, 371] on button "Next" at bounding box center [466, 363] width 94 height 31
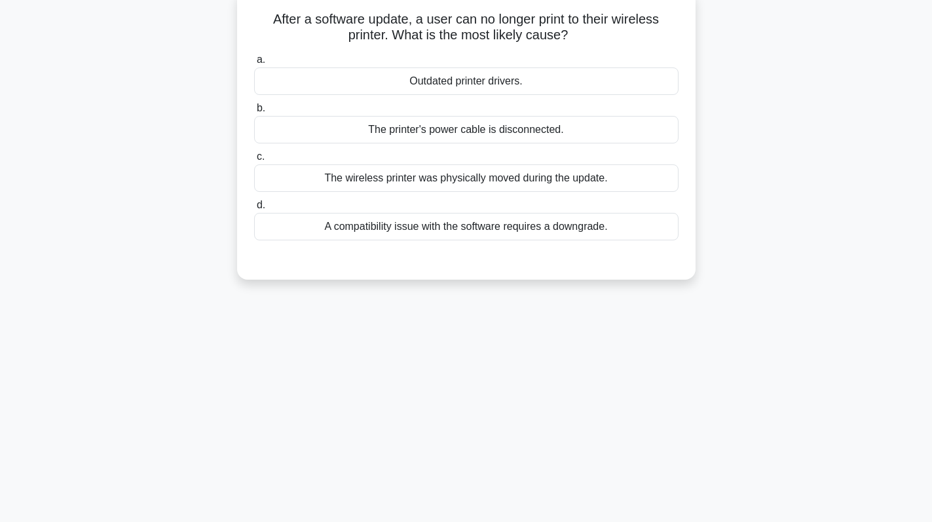
scroll to position [0, 0]
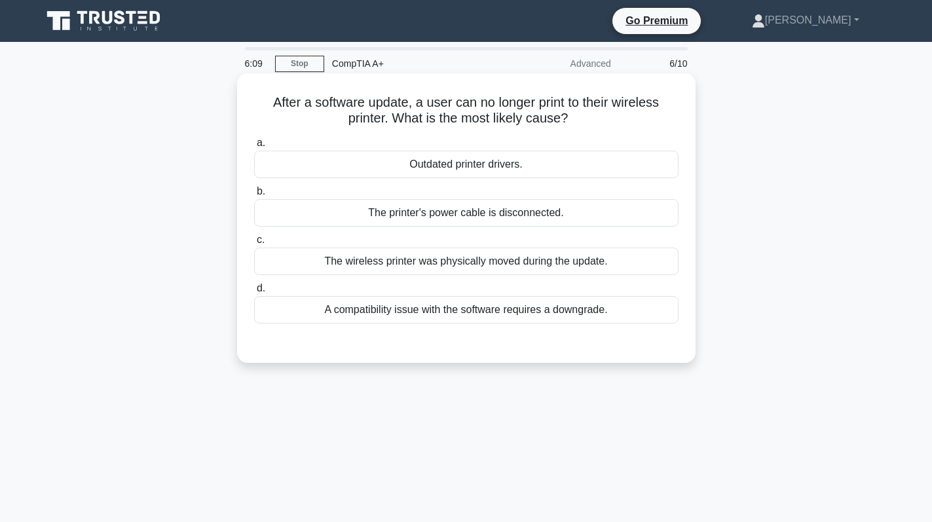
click at [554, 169] on div "Outdated printer drivers." at bounding box center [466, 164] width 424 height 27
click at [254, 147] on input "a. Outdated printer drivers." at bounding box center [254, 143] width 0 height 9
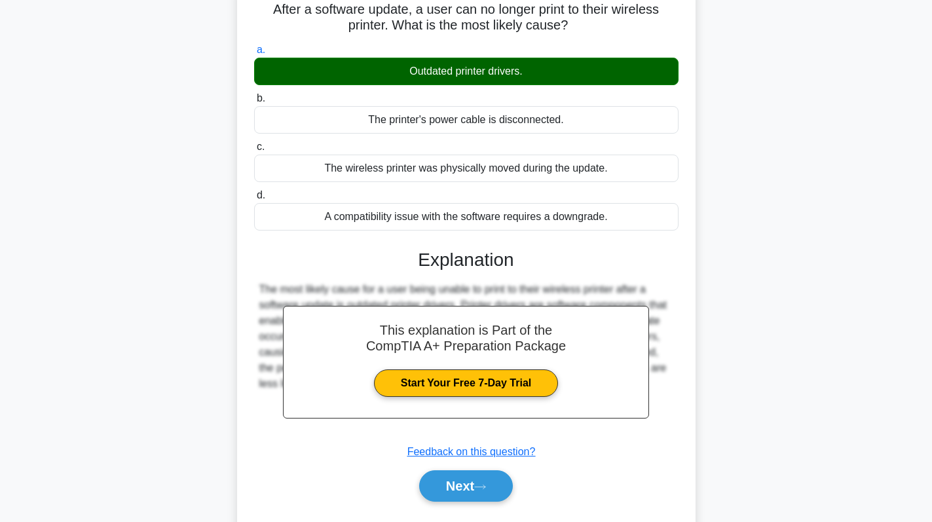
scroll to position [185, 0]
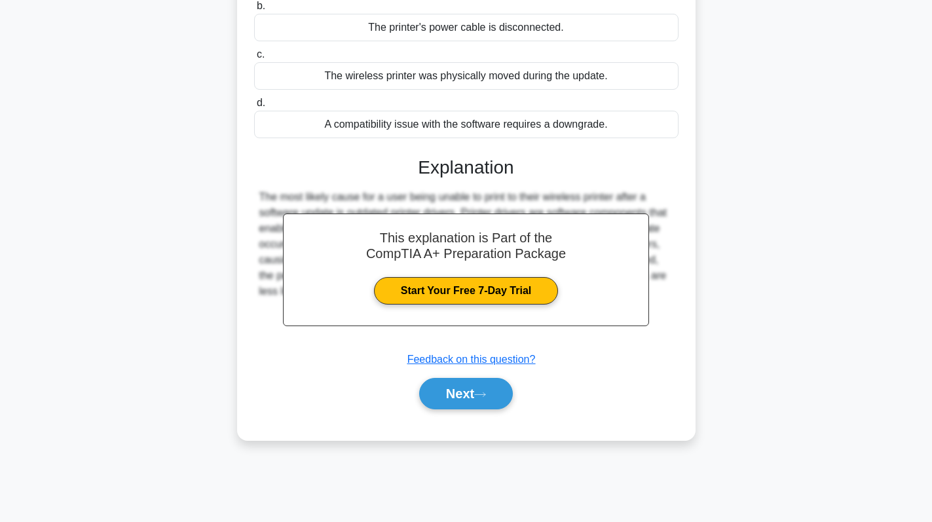
click at [444, 377] on div "Next" at bounding box center [466, 393] width 424 height 42
click at [501, 396] on button "Next" at bounding box center [466, 393] width 94 height 31
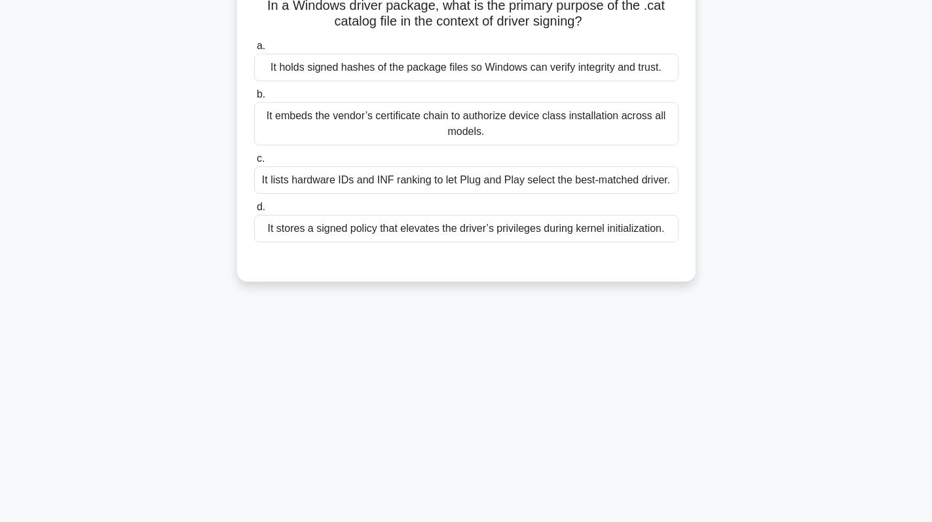
scroll to position [0, 0]
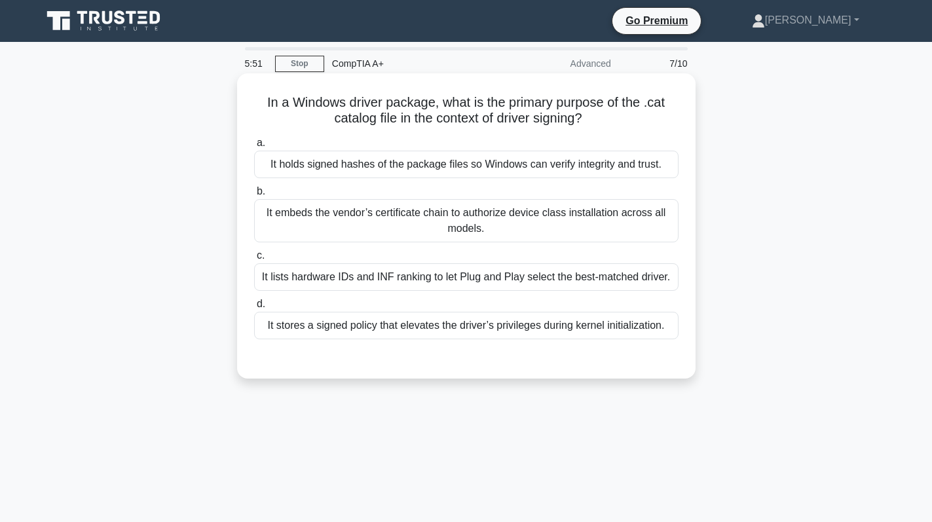
click at [469, 168] on div "It holds signed hashes of the package files so Windows can verify integrity and…" at bounding box center [466, 164] width 424 height 27
click at [254, 147] on input "a. It holds signed hashes of the package files so Windows can verify integrity …" at bounding box center [254, 143] width 0 height 9
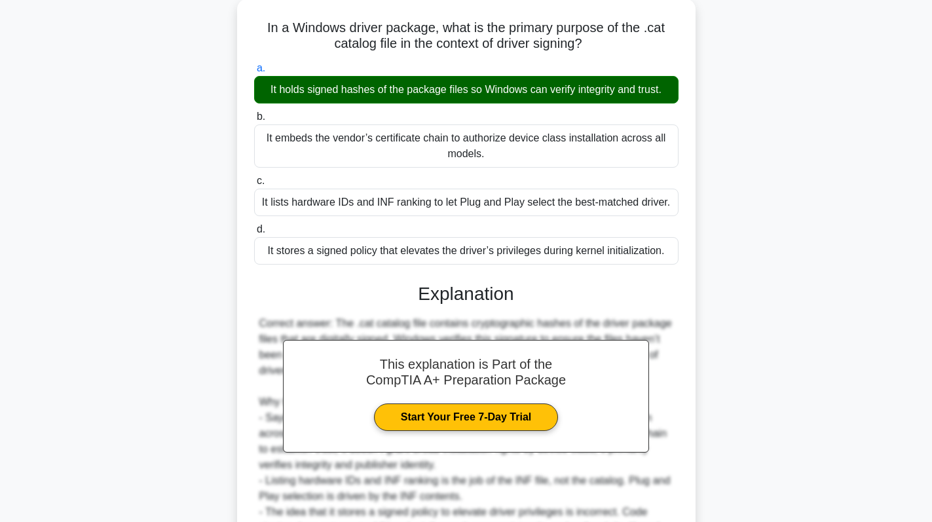
scroll to position [196, 0]
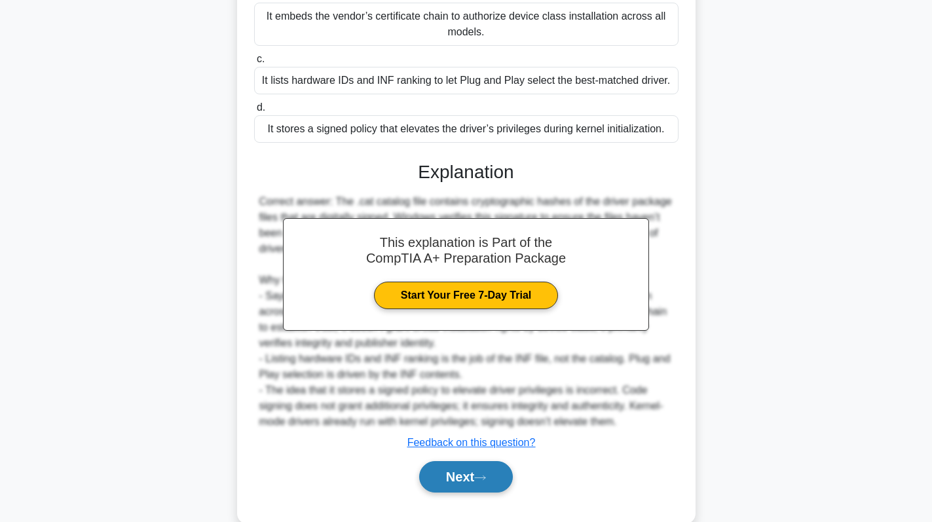
click at [480, 478] on icon at bounding box center [480, 477] width 12 height 7
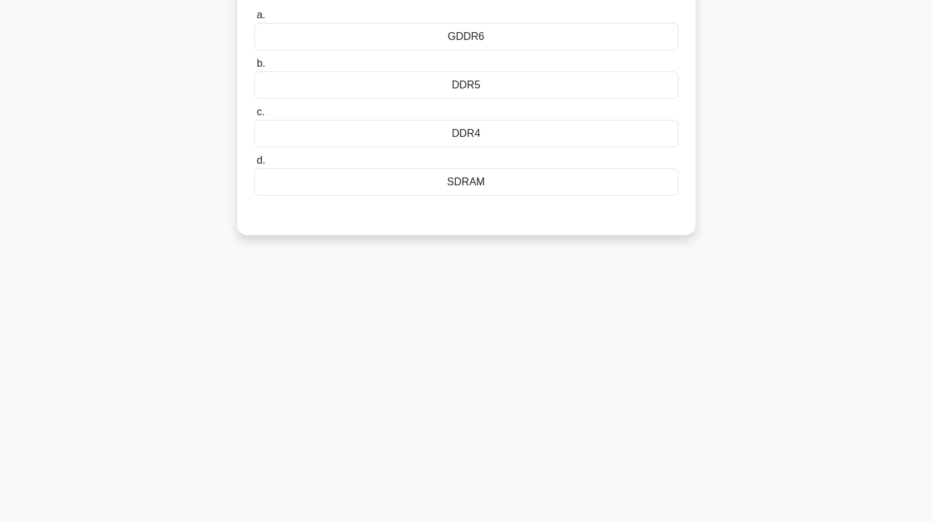
scroll to position [0, 0]
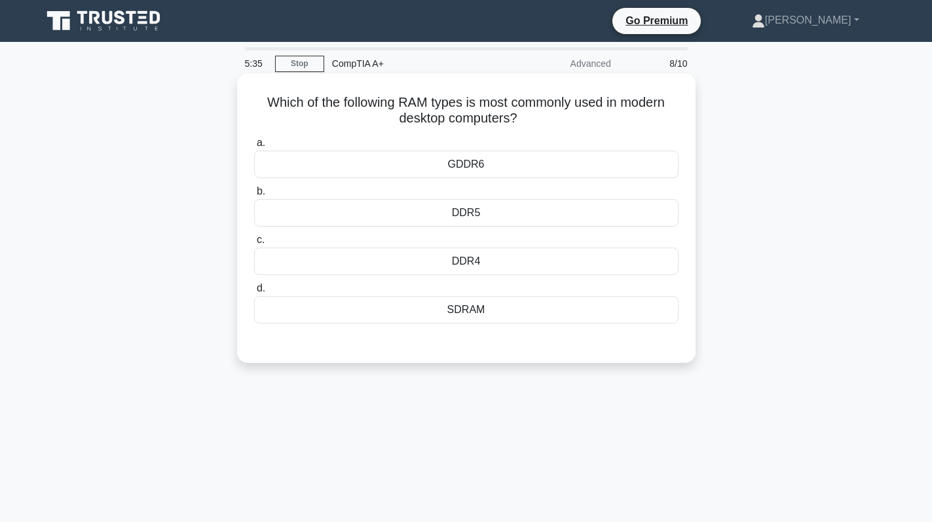
click at [494, 317] on div "SDRAM" at bounding box center [466, 309] width 424 height 27
click at [254, 293] on input "d. SDRAM" at bounding box center [254, 288] width 0 height 9
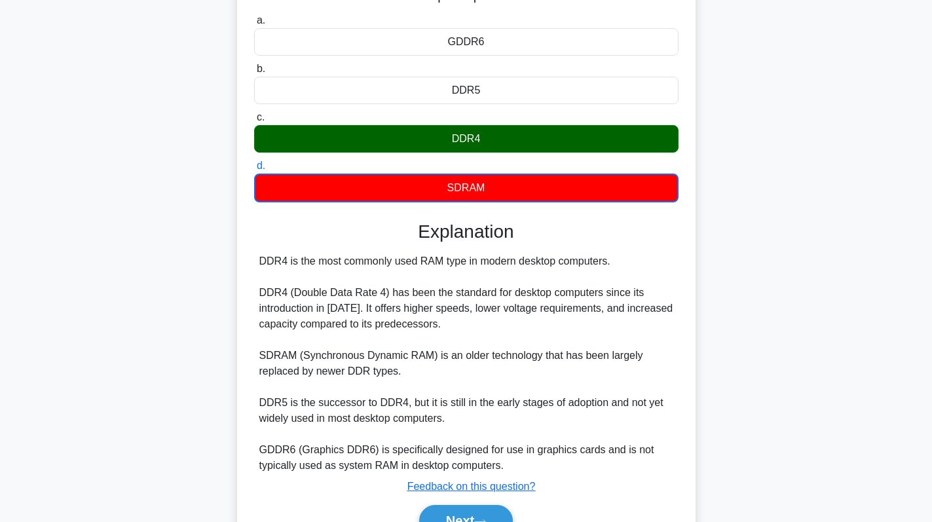
scroll to position [193, 0]
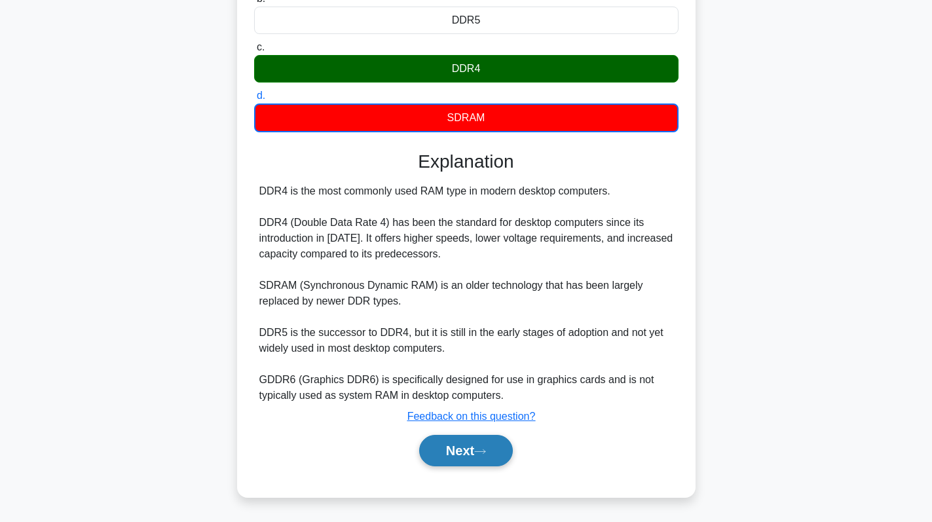
click at [472, 448] on button "Next" at bounding box center [466, 450] width 94 height 31
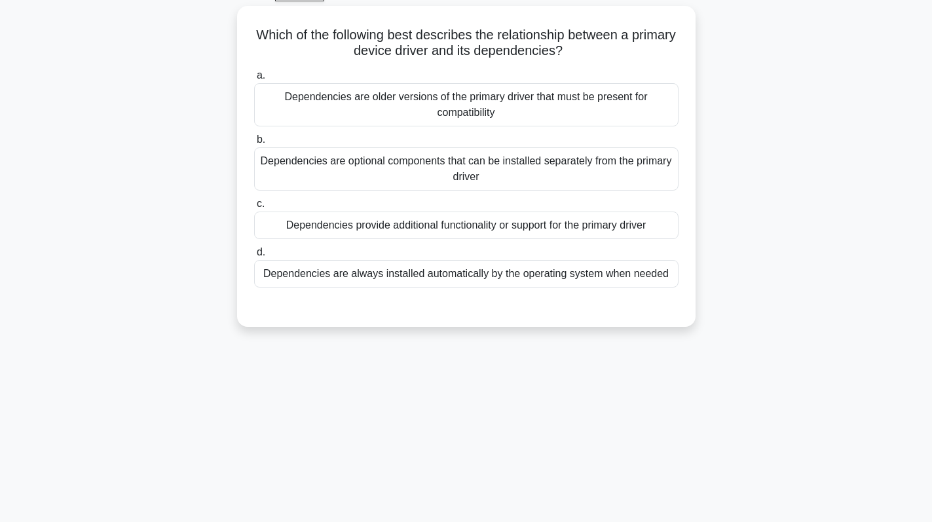
scroll to position [0, 0]
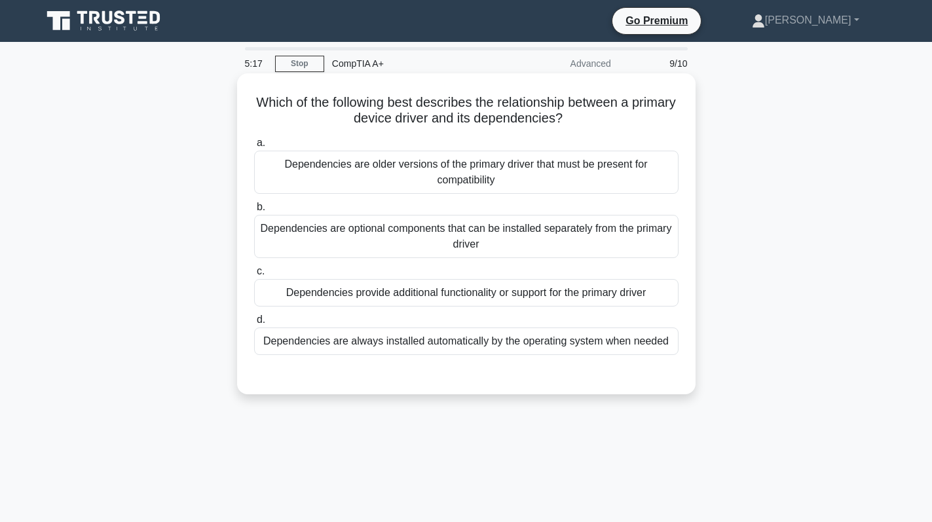
click at [558, 249] on div "Dependencies are optional components that can be installed separately from the …" at bounding box center [466, 236] width 424 height 43
click at [254, 211] on input "b. Dependencies are optional components that can be installed separately from t…" at bounding box center [254, 207] width 0 height 9
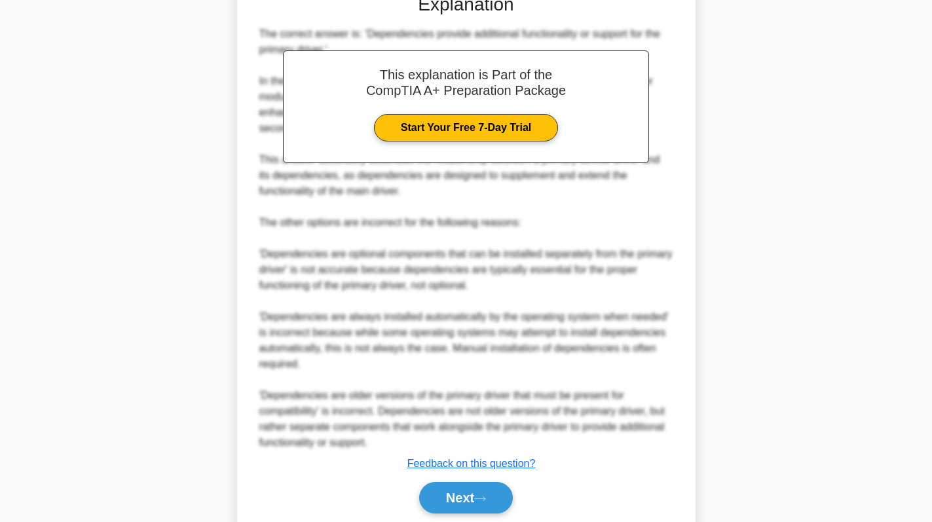
scroll to position [429, 0]
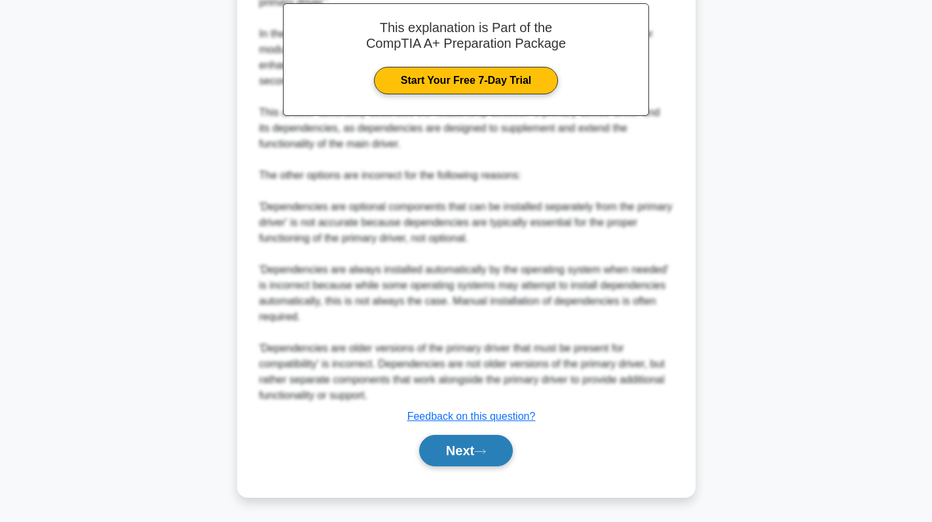
click at [459, 443] on button "Next" at bounding box center [466, 450] width 94 height 31
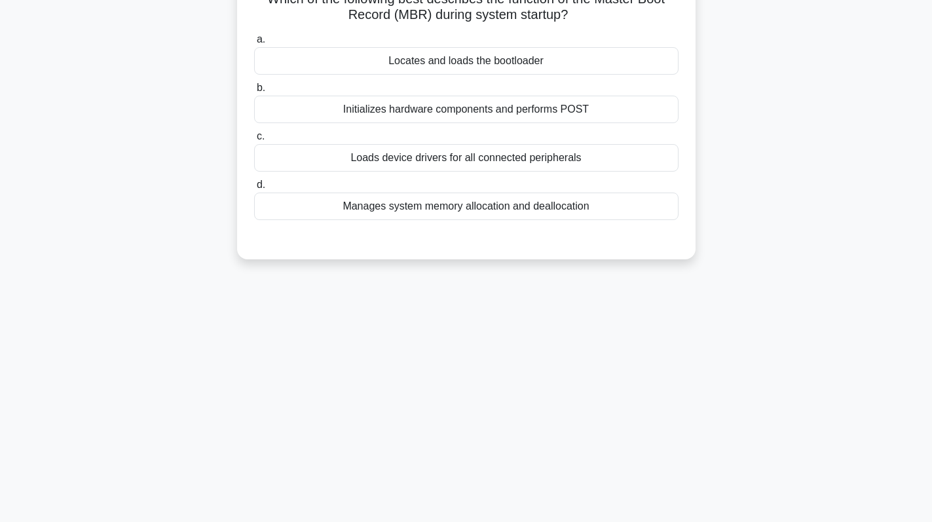
scroll to position [0, 0]
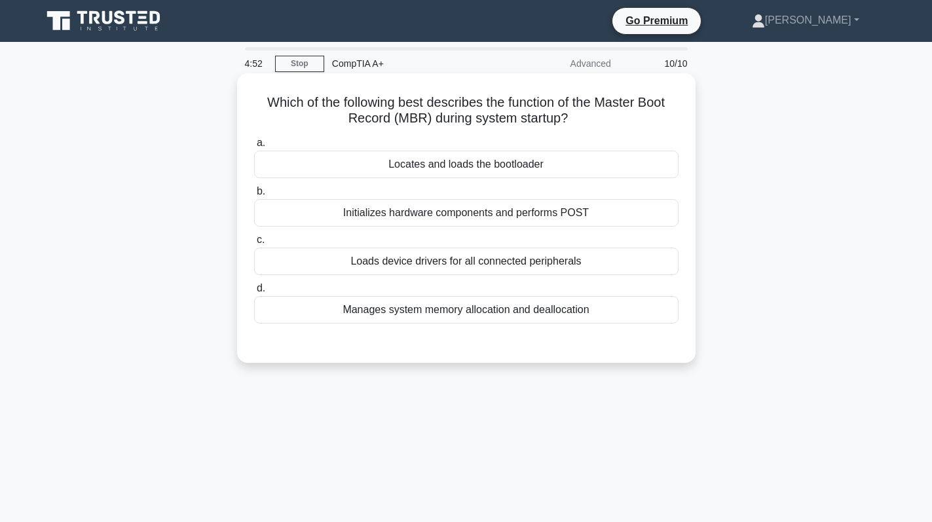
click at [539, 170] on div "Locates and loads the bootloader" at bounding box center [466, 164] width 424 height 27
click at [254, 147] on input "a. Locates and loads the bootloader" at bounding box center [254, 143] width 0 height 9
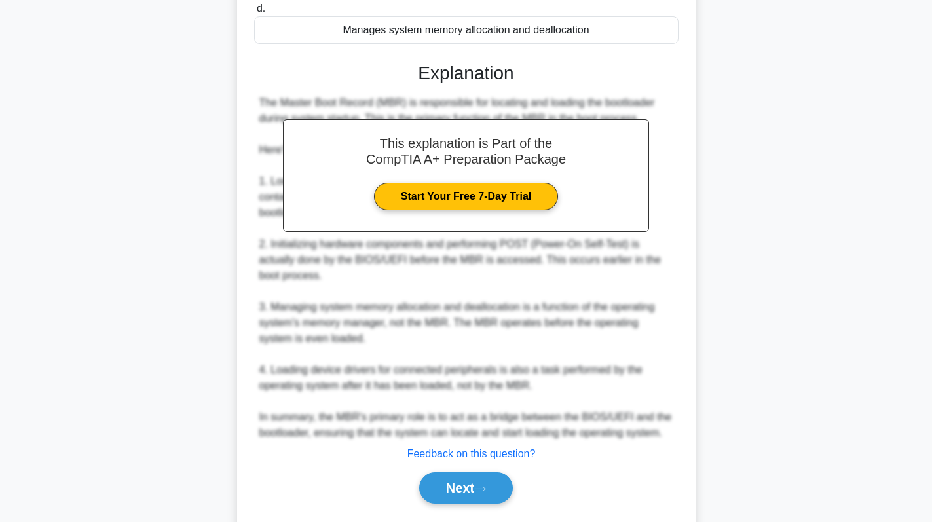
scroll to position [317, 0]
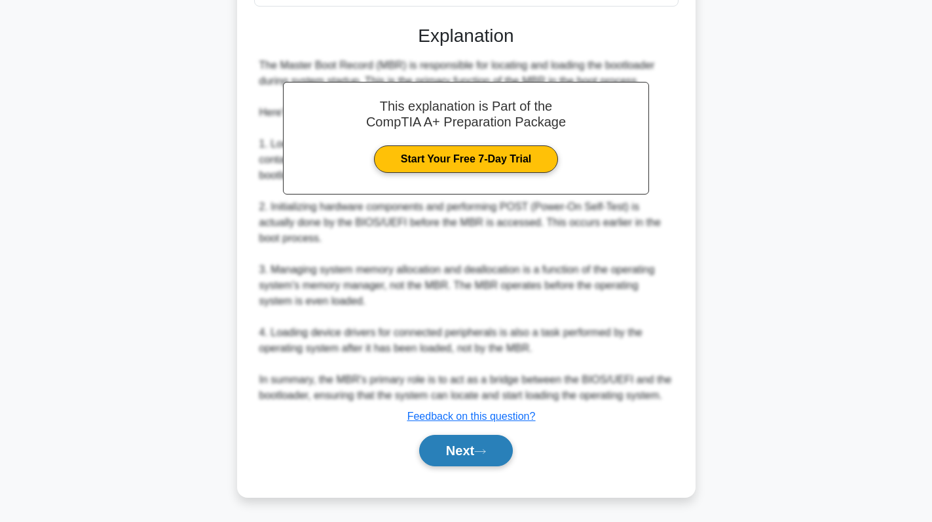
click at [462, 446] on button "Next" at bounding box center [466, 450] width 94 height 31
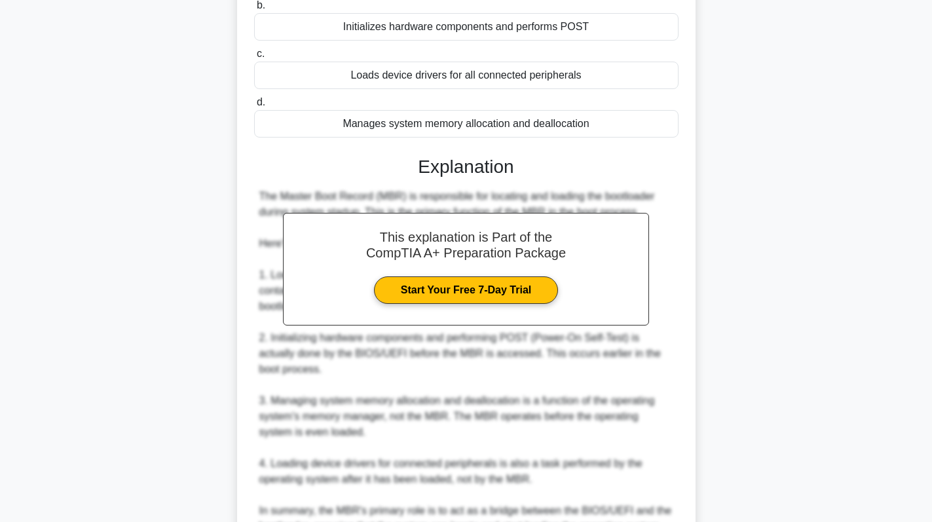
scroll to position [0, 0]
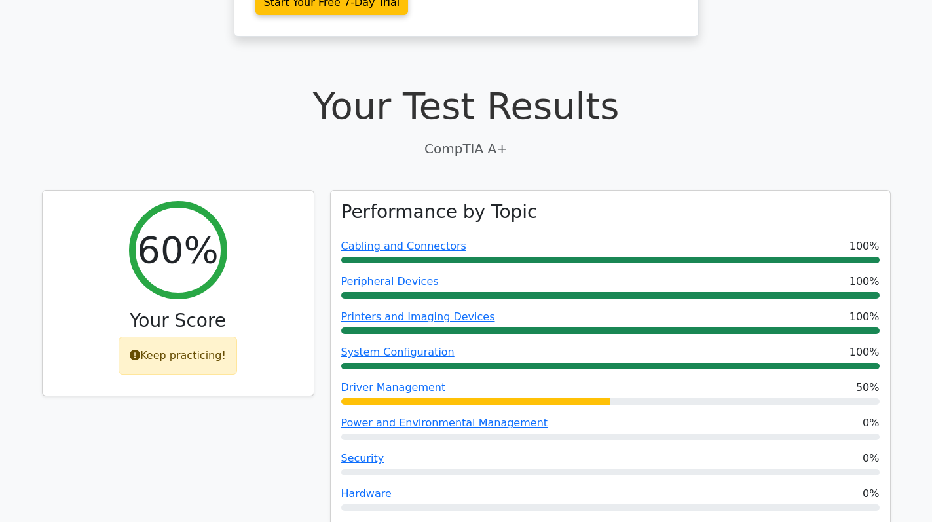
scroll to position [327, 0]
